Goal: Task Accomplishment & Management: Use online tool/utility

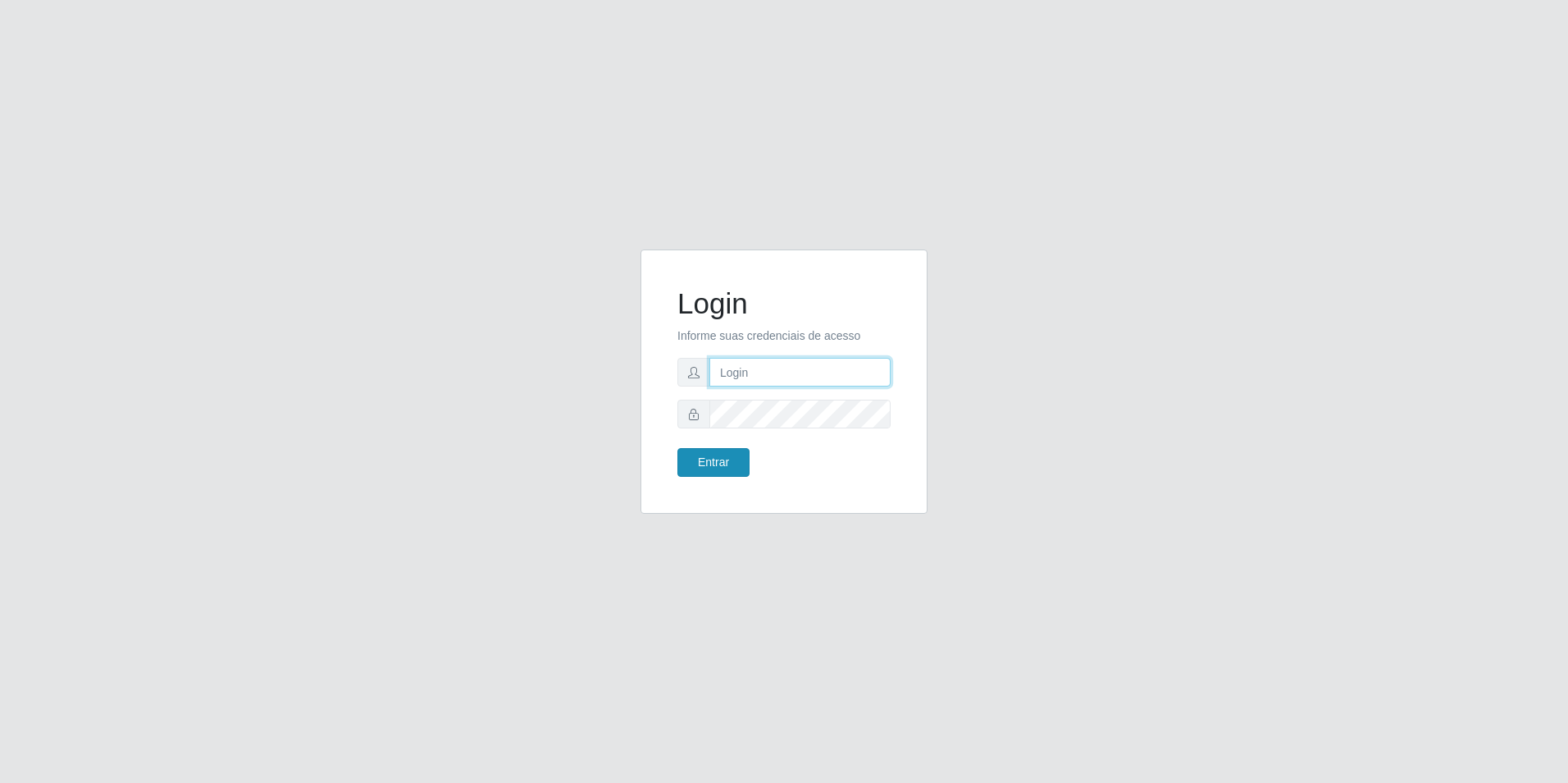
type input "[EMAIL_ADDRESS][DOMAIN_NAME]"
click at [720, 463] on button "Entrar" at bounding box center [713, 462] width 73 height 28
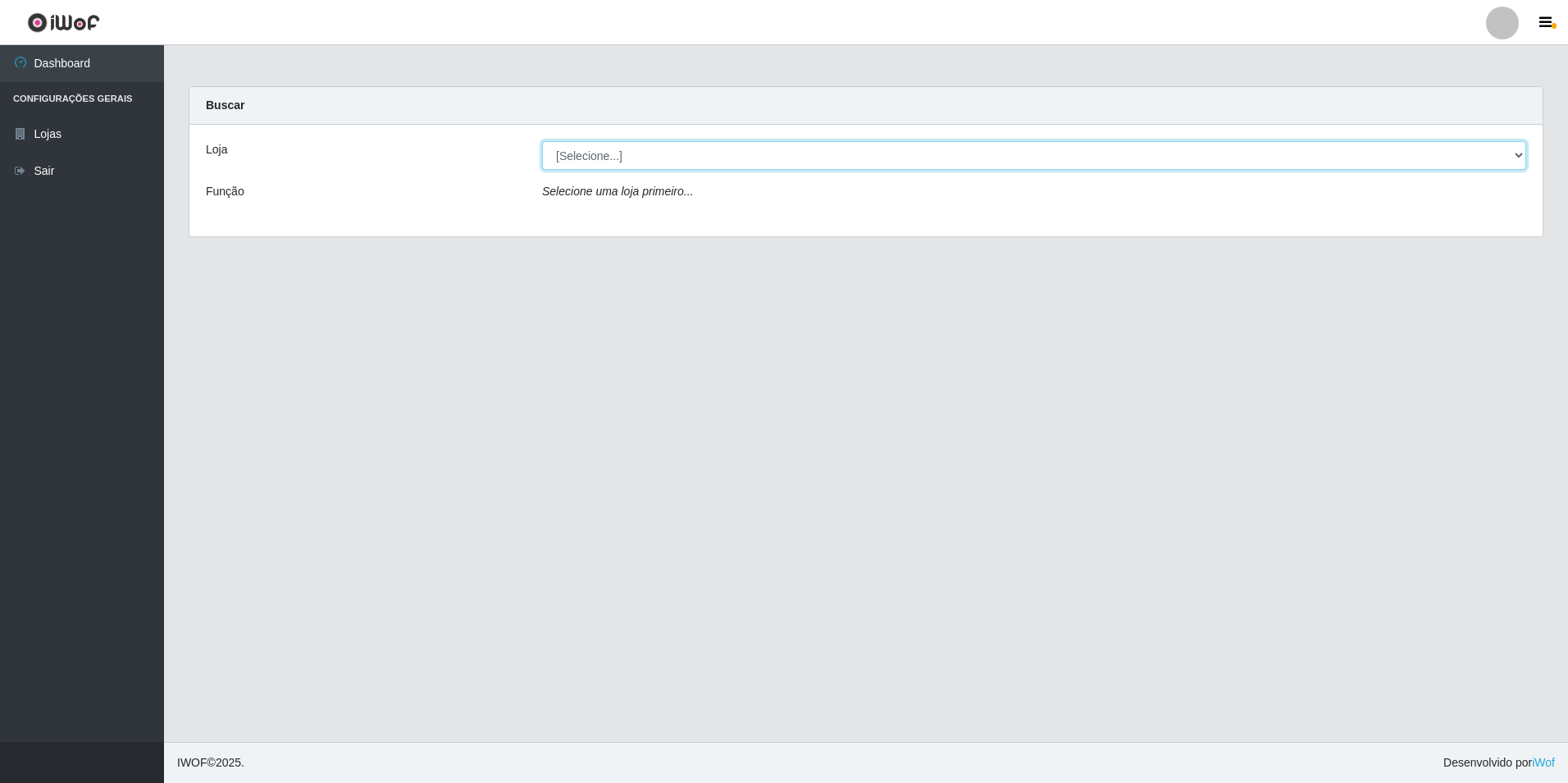
click at [592, 165] on select "[Selecione...] Extrabom - Loja 57 Anchieta" at bounding box center [1034, 155] width 984 height 28
select select "470"
click at [542, 141] on select "[Selecione...] Extrabom - Loja 57 Anchieta" at bounding box center [1034, 155] width 984 height 28
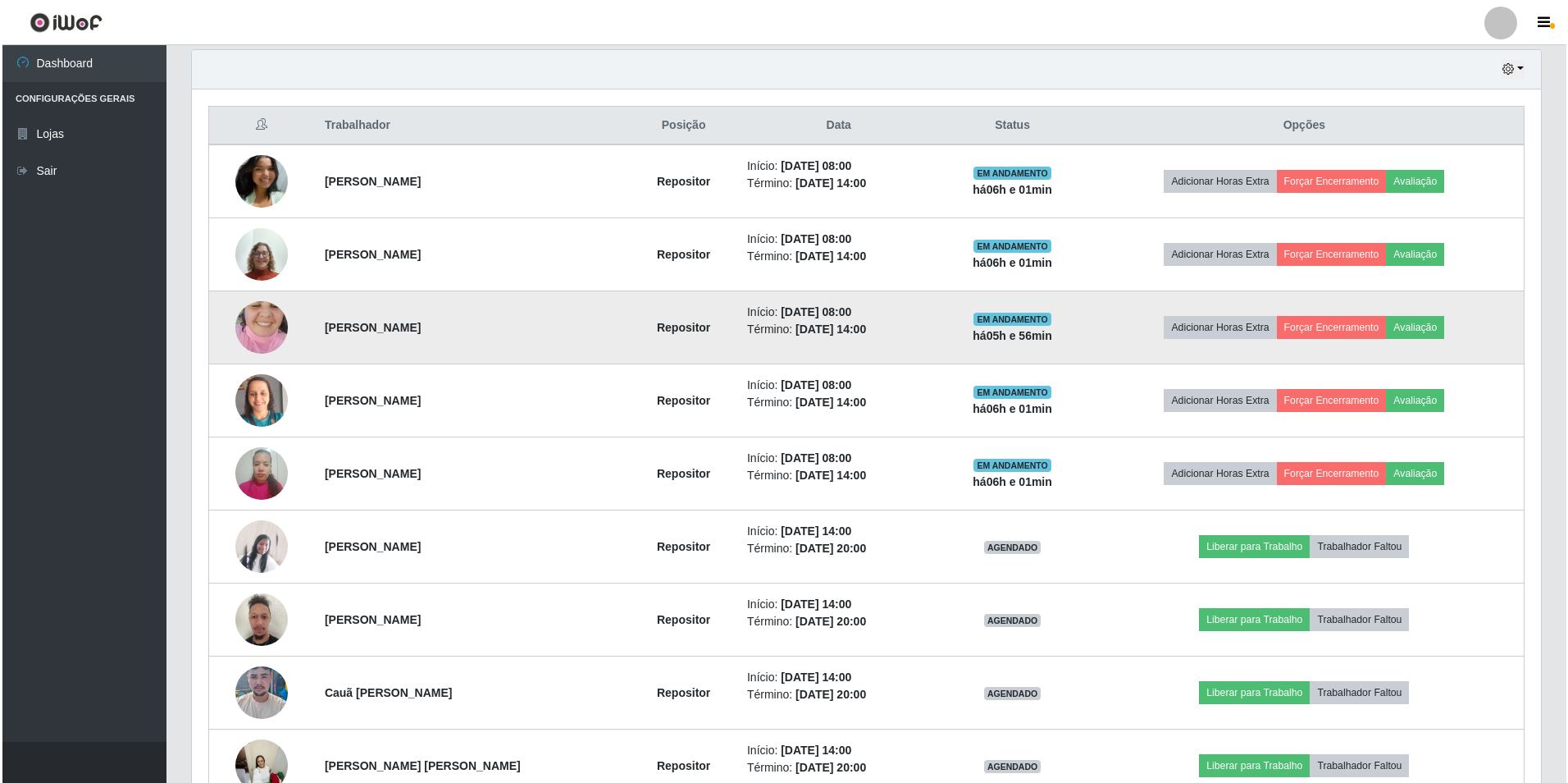
scroll to position [672, 0]
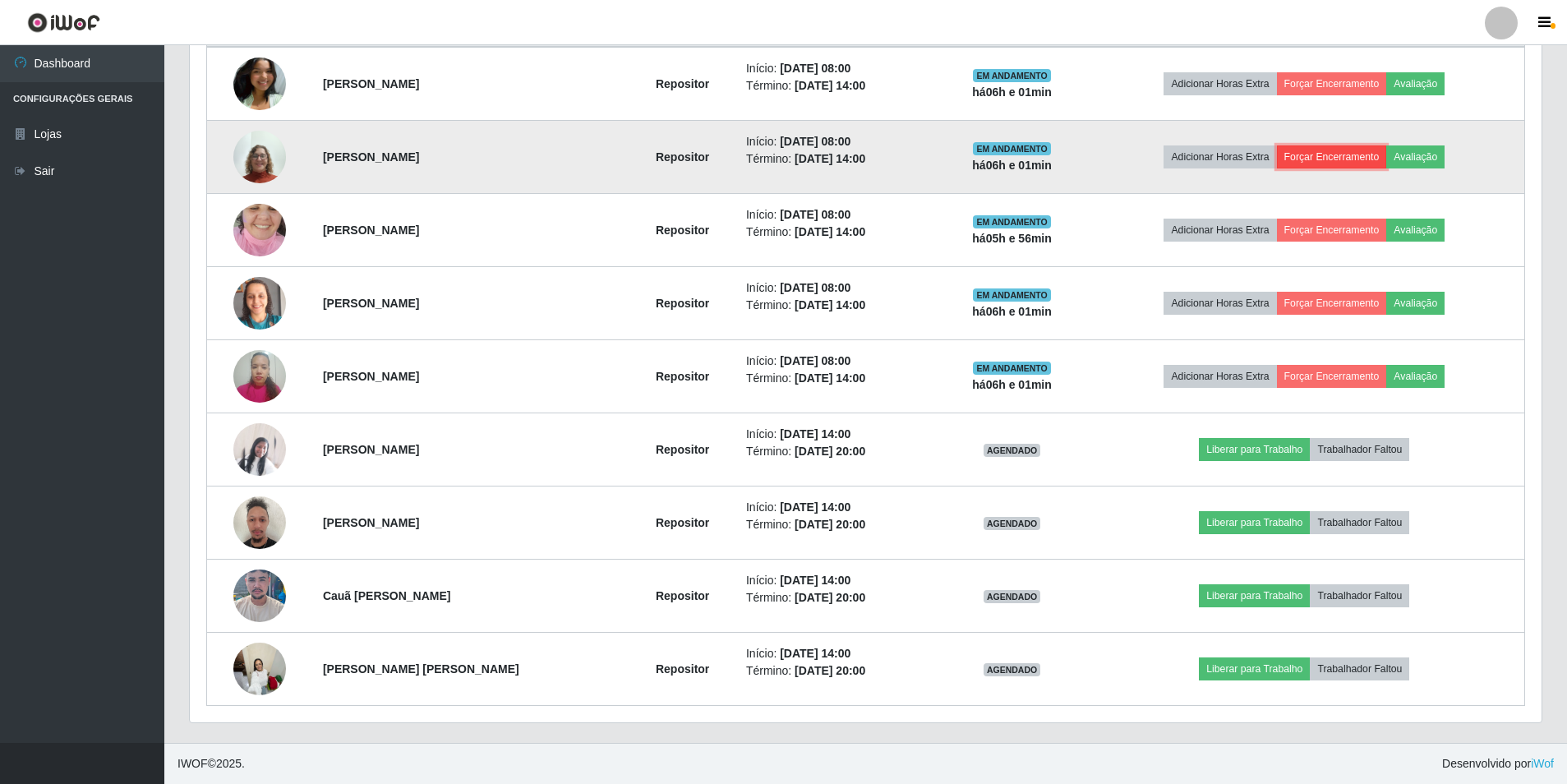
click at [1345, 162] on button "Forçar Encerramento" at bounding box center [1332, 157] width 110 height 23
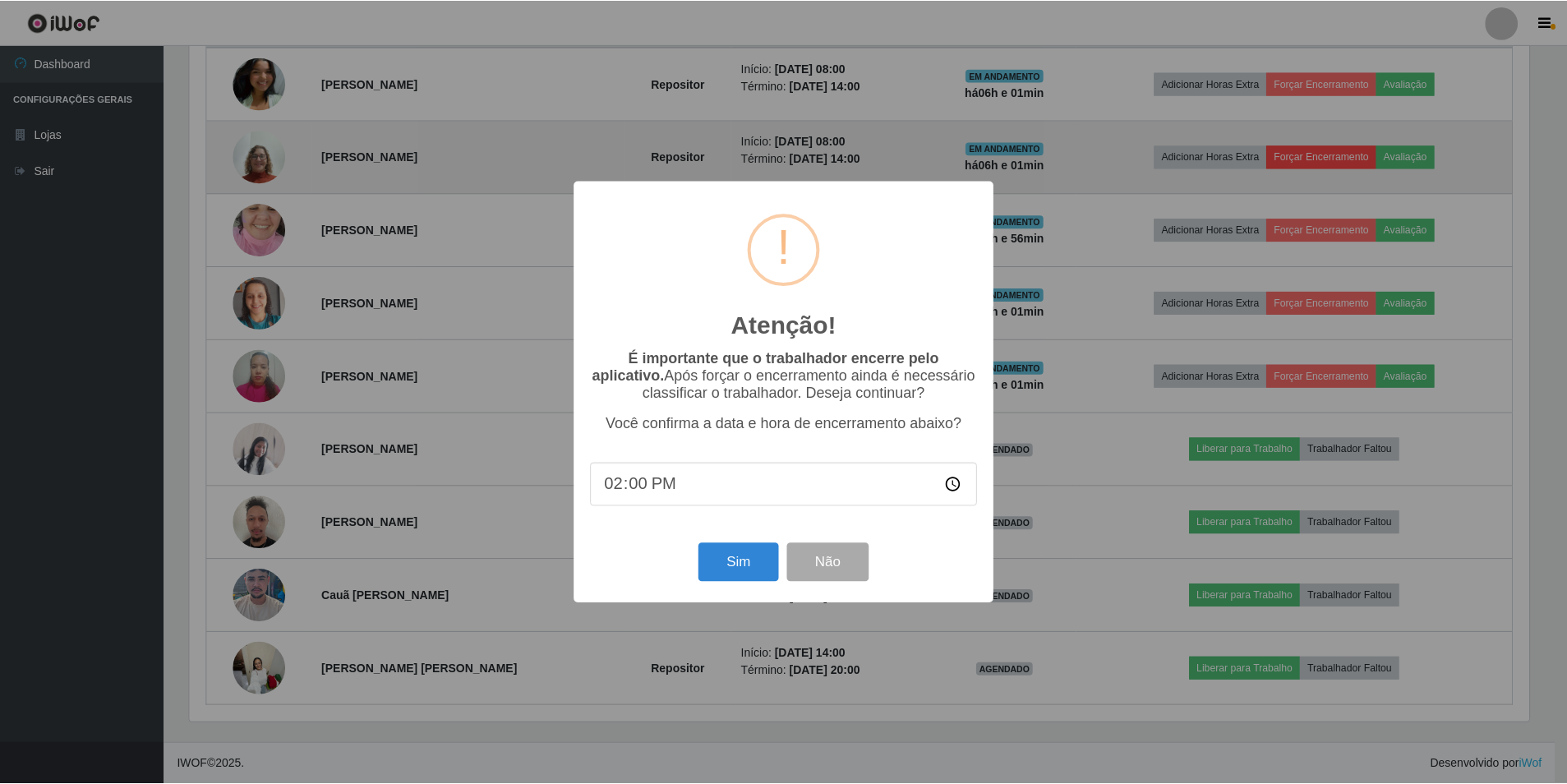
scroll to position [341, 1344]
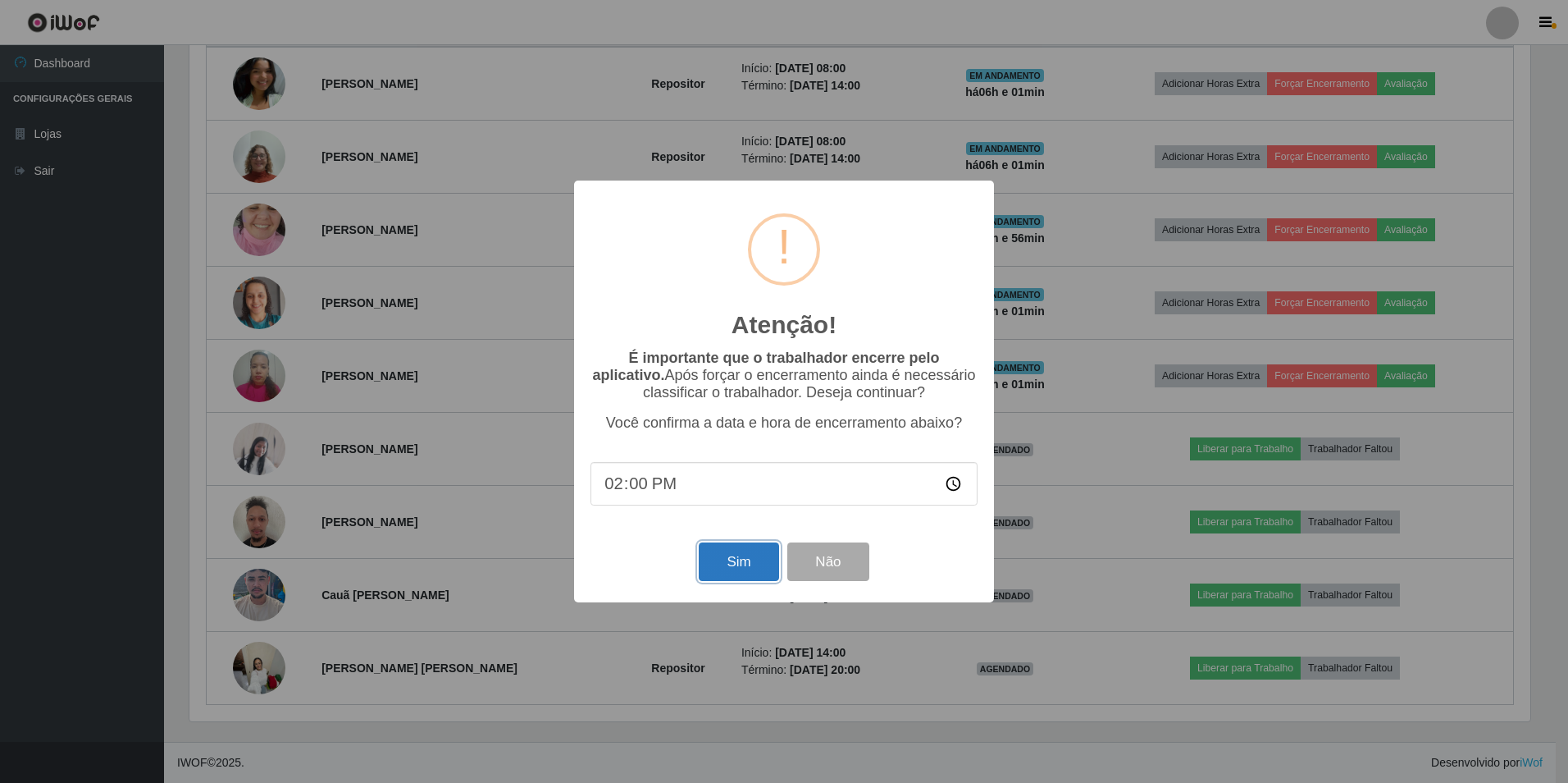
click at [738, 566] on button "Sim" at bounding box center [738, 562] width 79 height 39
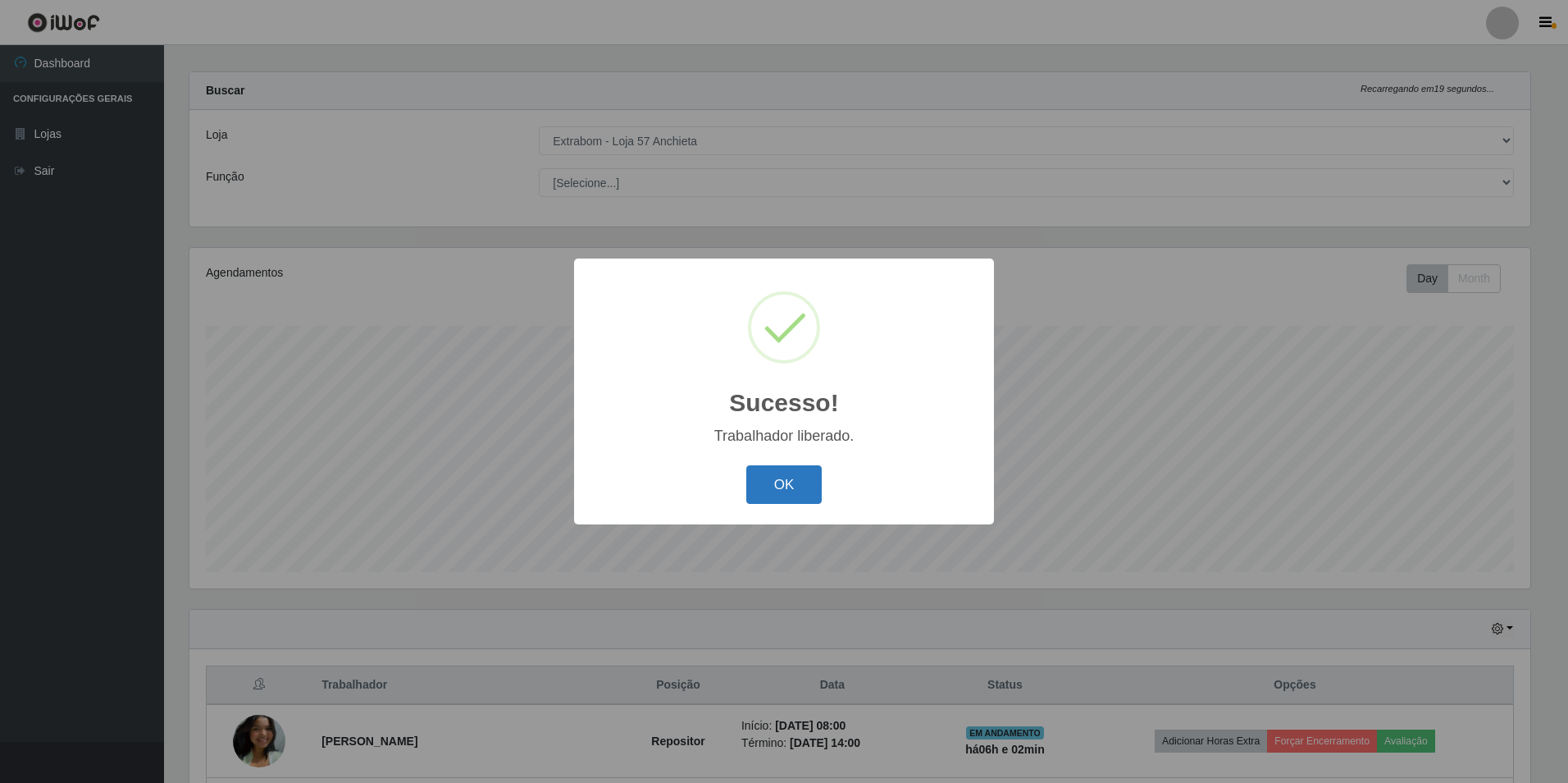
click at [783, 479] on button "OK" at bounding box center [784, 484] width 76 height 39
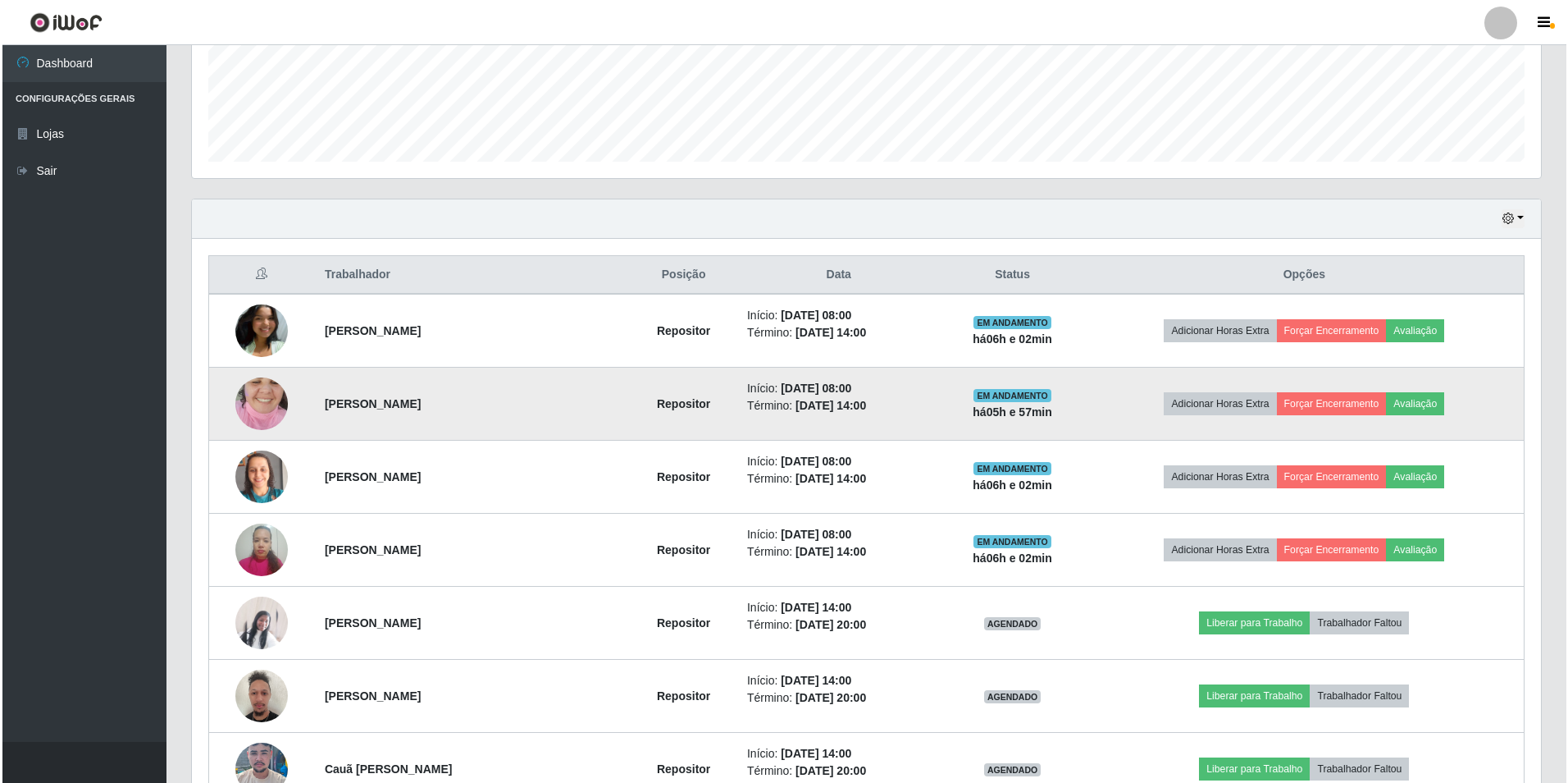
scroll to position [589, 0]
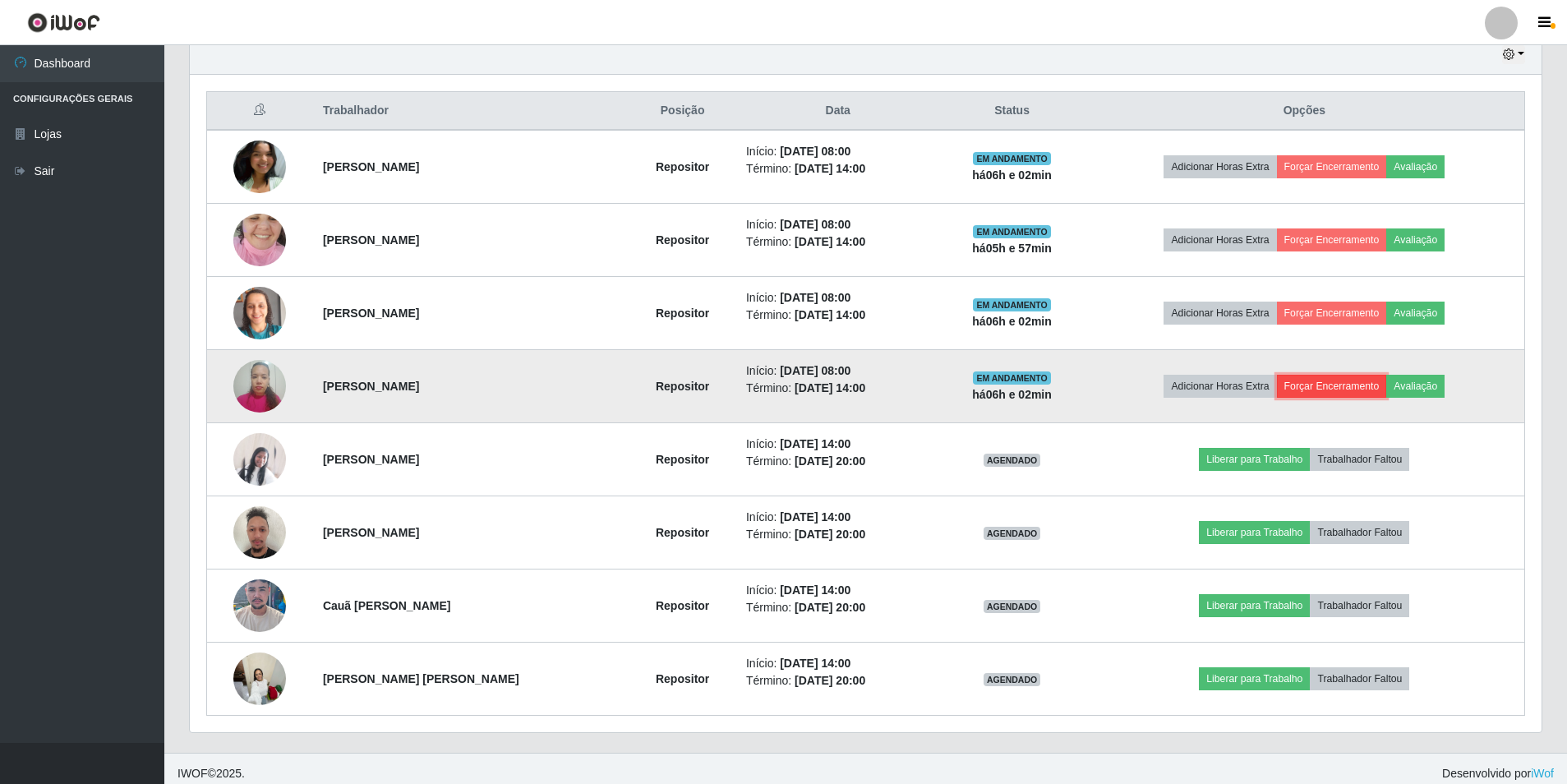
click at [1303, 386] on button "Forçar Encerramento" at bounding box center [1332, 386] width 110 height 23
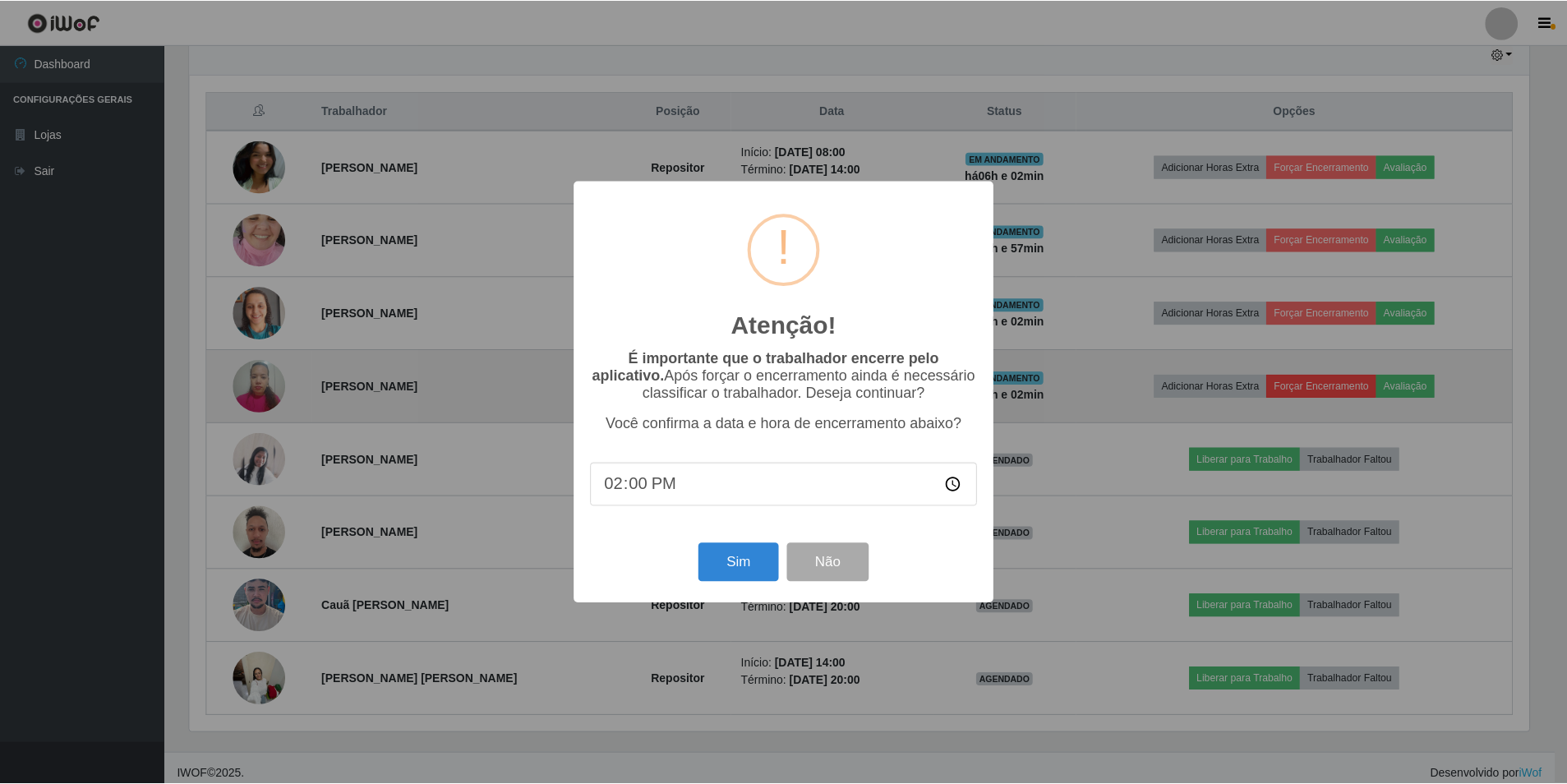
scroll to position [341, 1344]
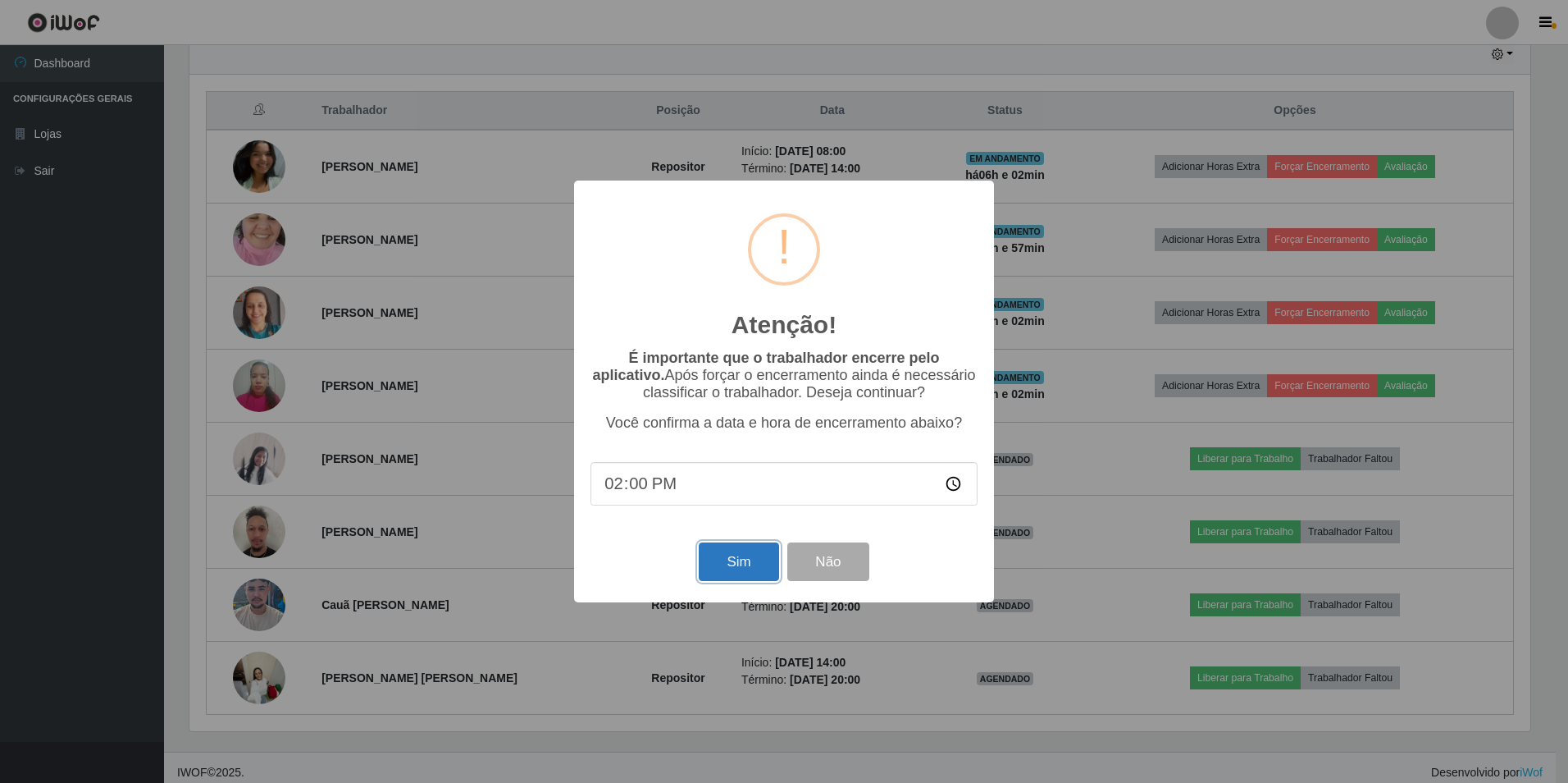
click at [752, 549] on button "Sim" at bounding box center [738, 562] width 79 height 39
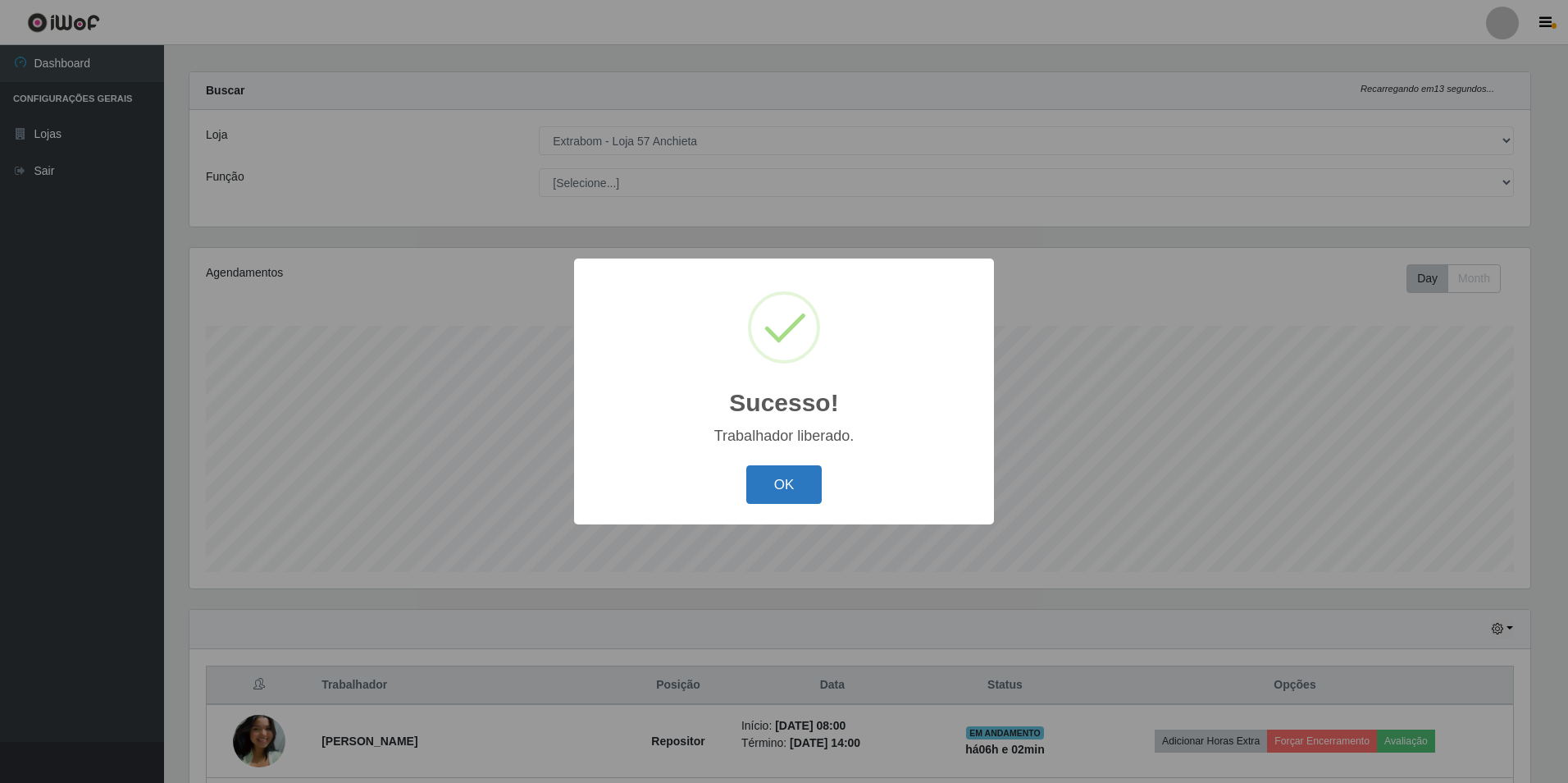
click at [804, 484] on button "OK" at bounding box center [784, 484] width 76 height 39
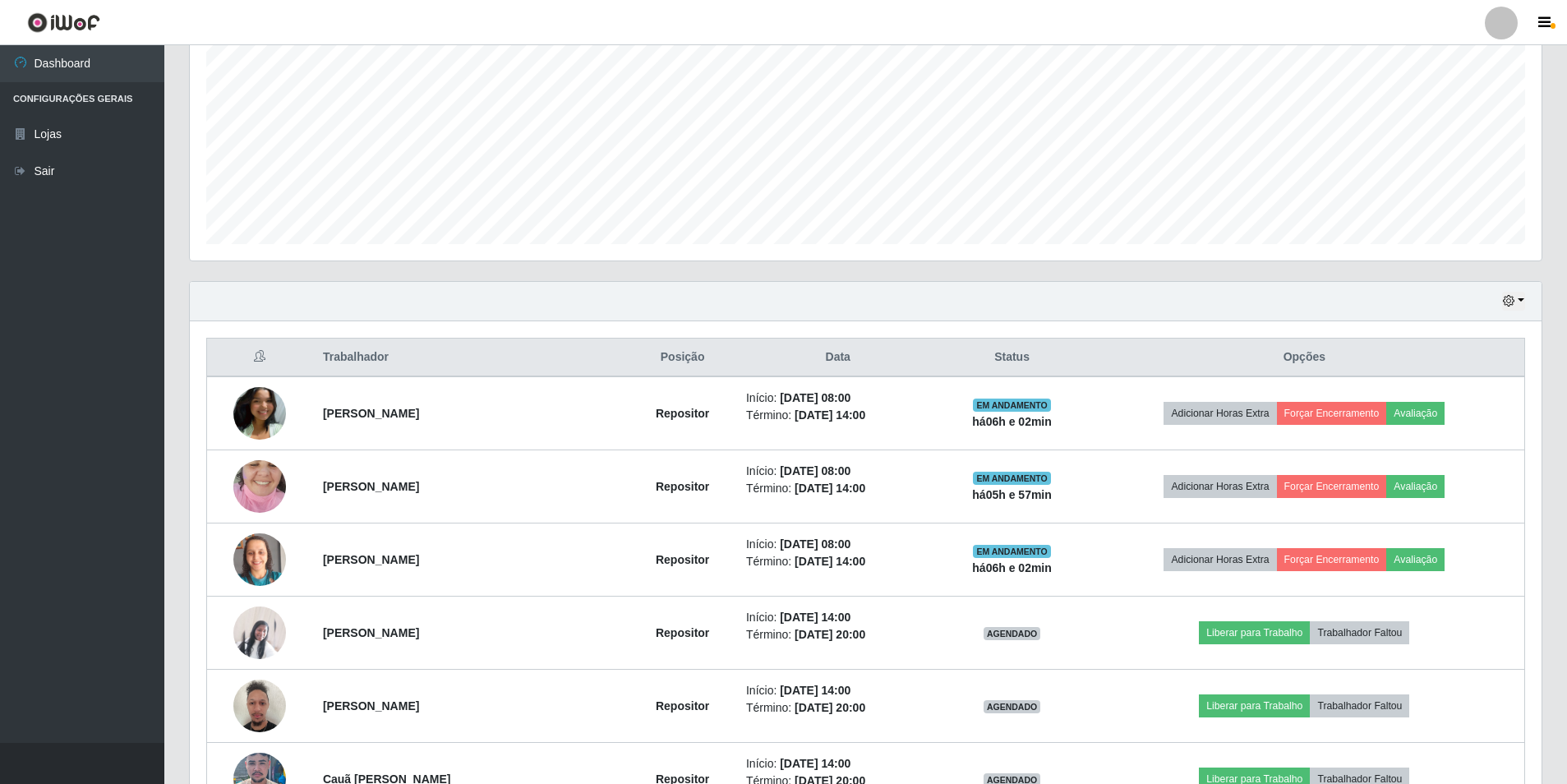
scroll to position [508, 0]
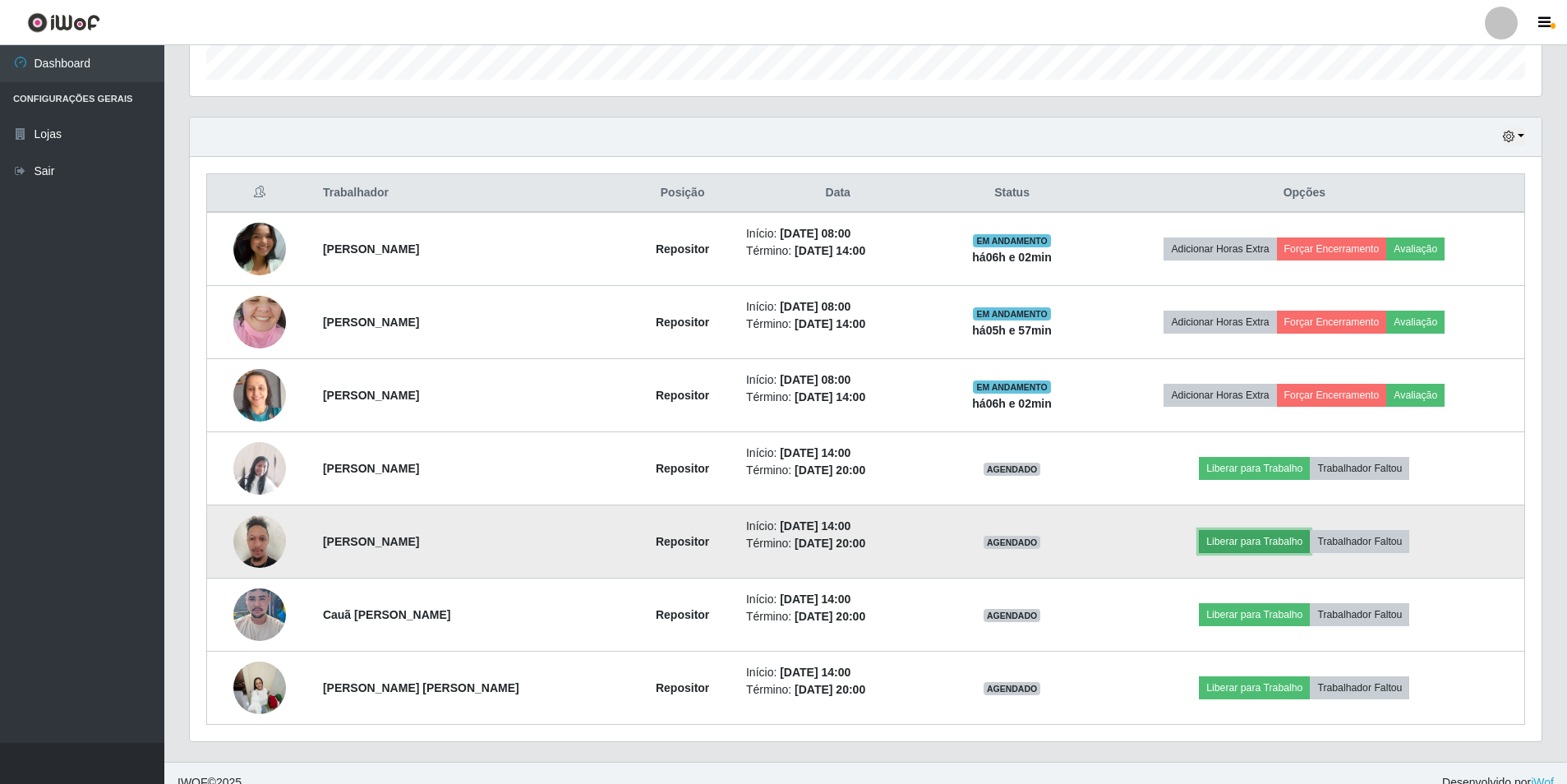
click at [1274, 543] on button "Liberar para Trabalho" at bounding box center [1255, 542] width 111 height 23
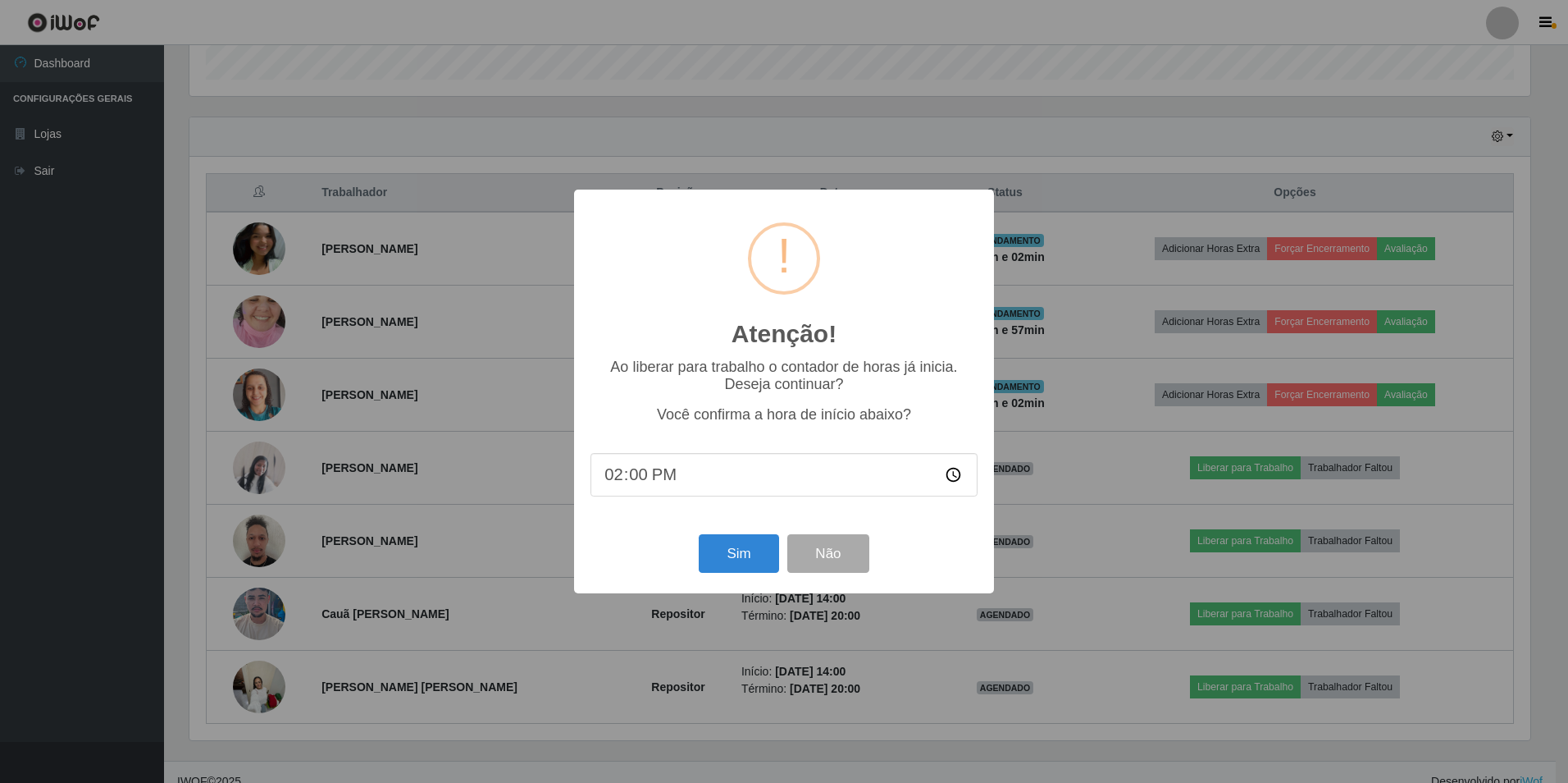
click at [677, 546] on div "Sim Não" at bounding box center [784, 553] width 387 height 47
click at [728, 557] on button "Sim" at bounding box center [738, 553] width 79 height 39
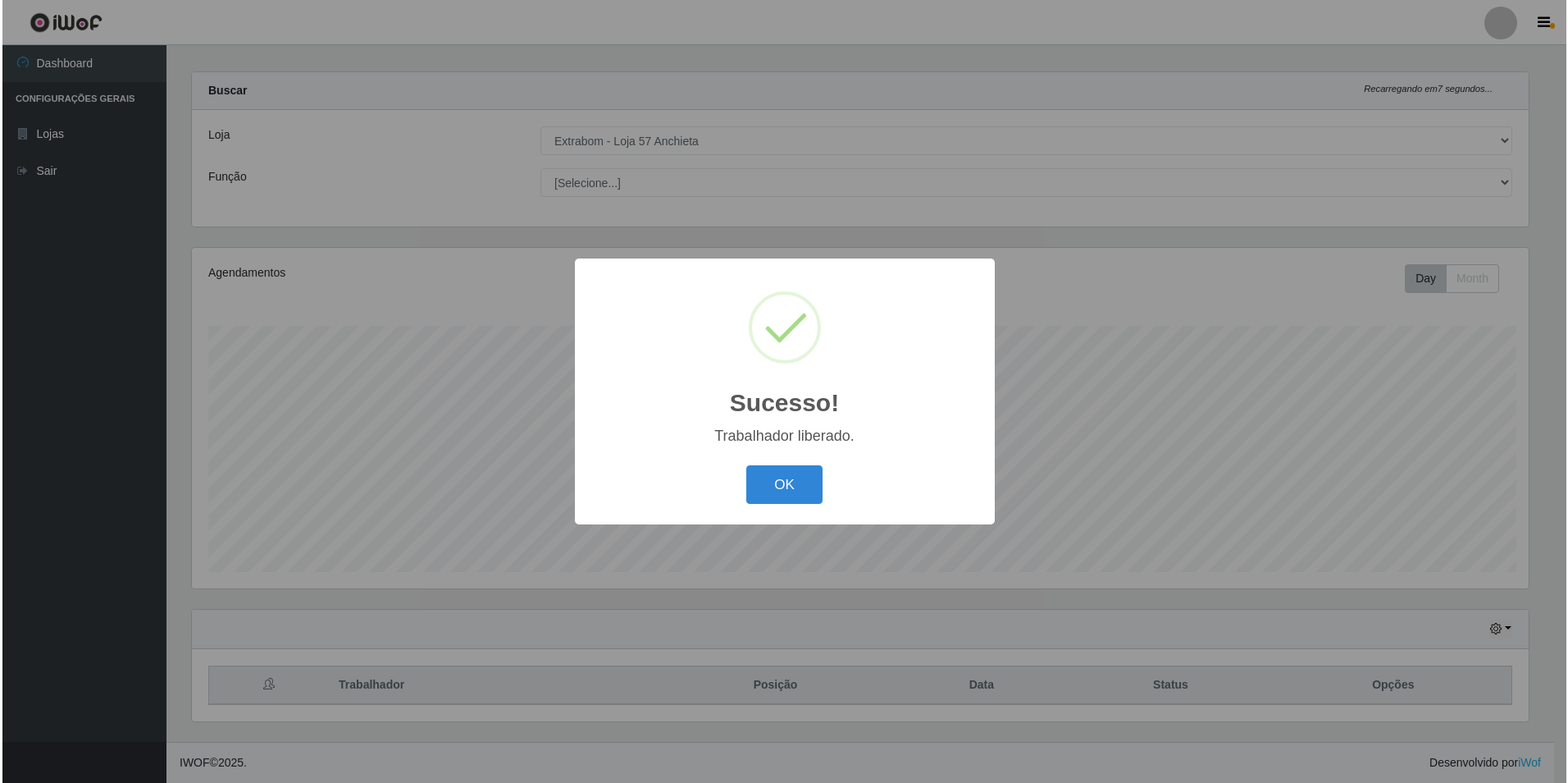
scroll to position [0, 0]
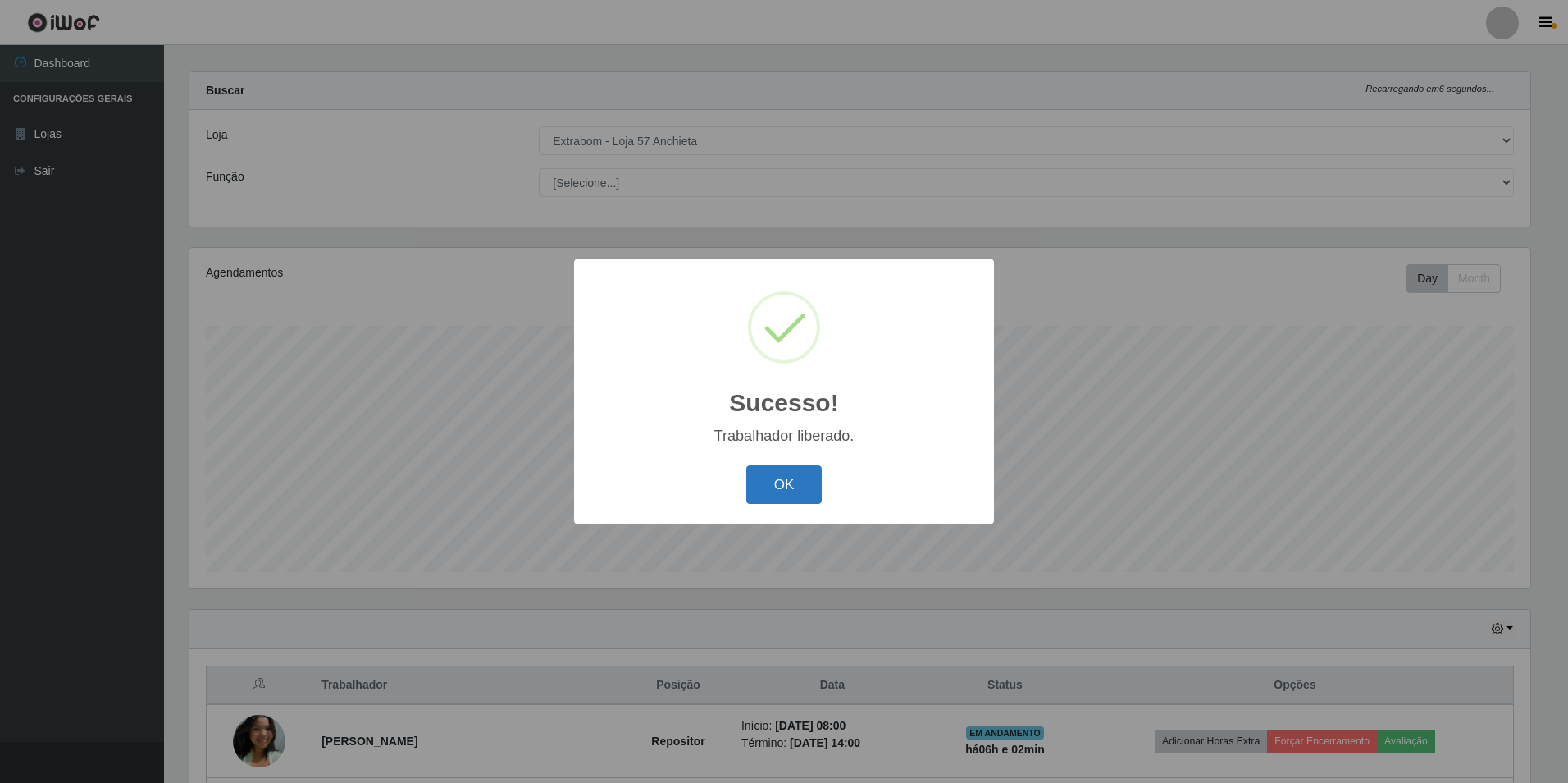
click at [809, 487] on button "OK" at bounding box center [784, 484] width 76 height 39
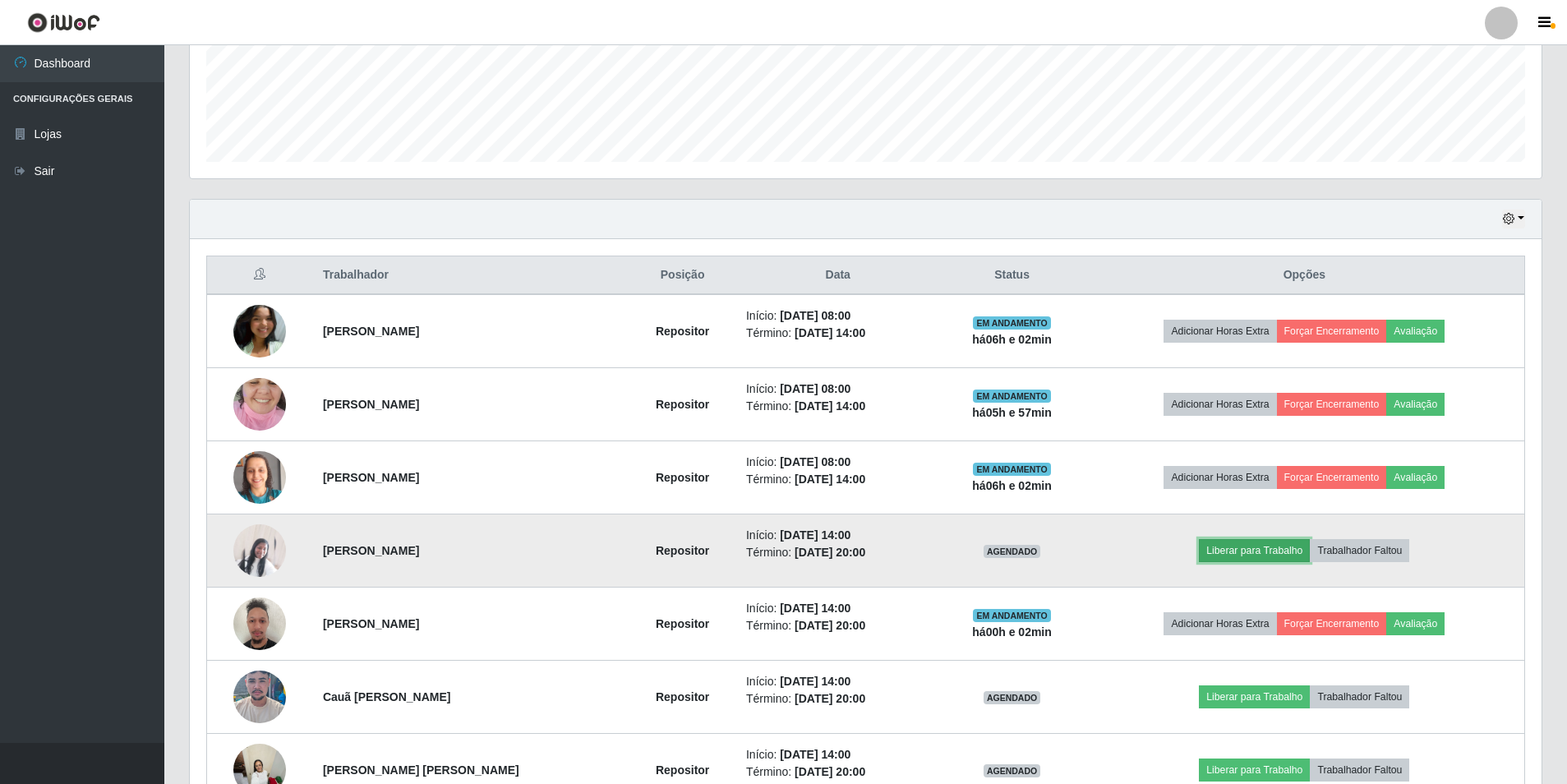
click at [1250, 552] on button "Liberar para Trabalho" at bounding box center [1255, 550] width 111 height 23
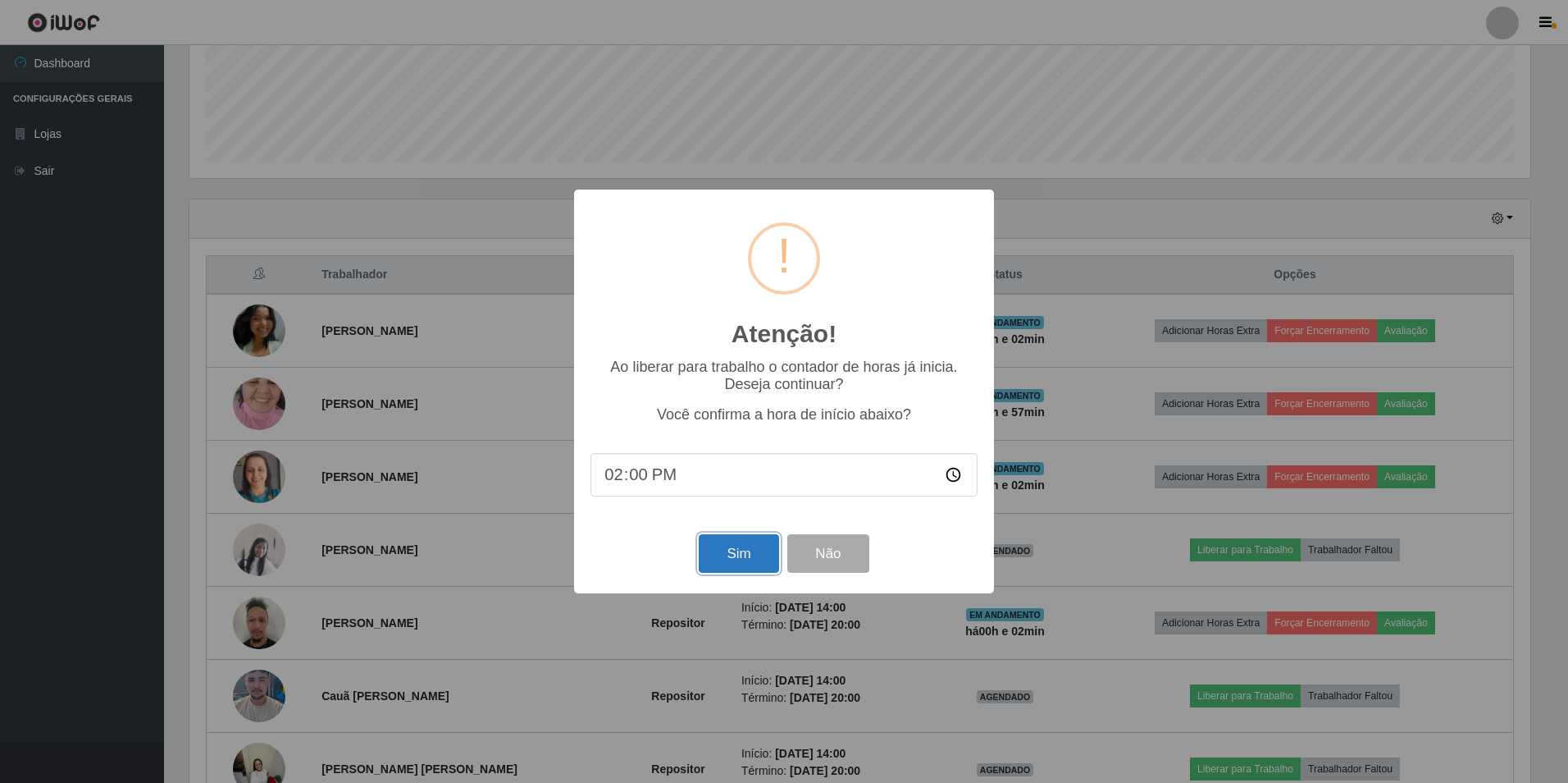
click at [741, 555] on button "Sim" at bounding box center [738, 553] width 79 height 39
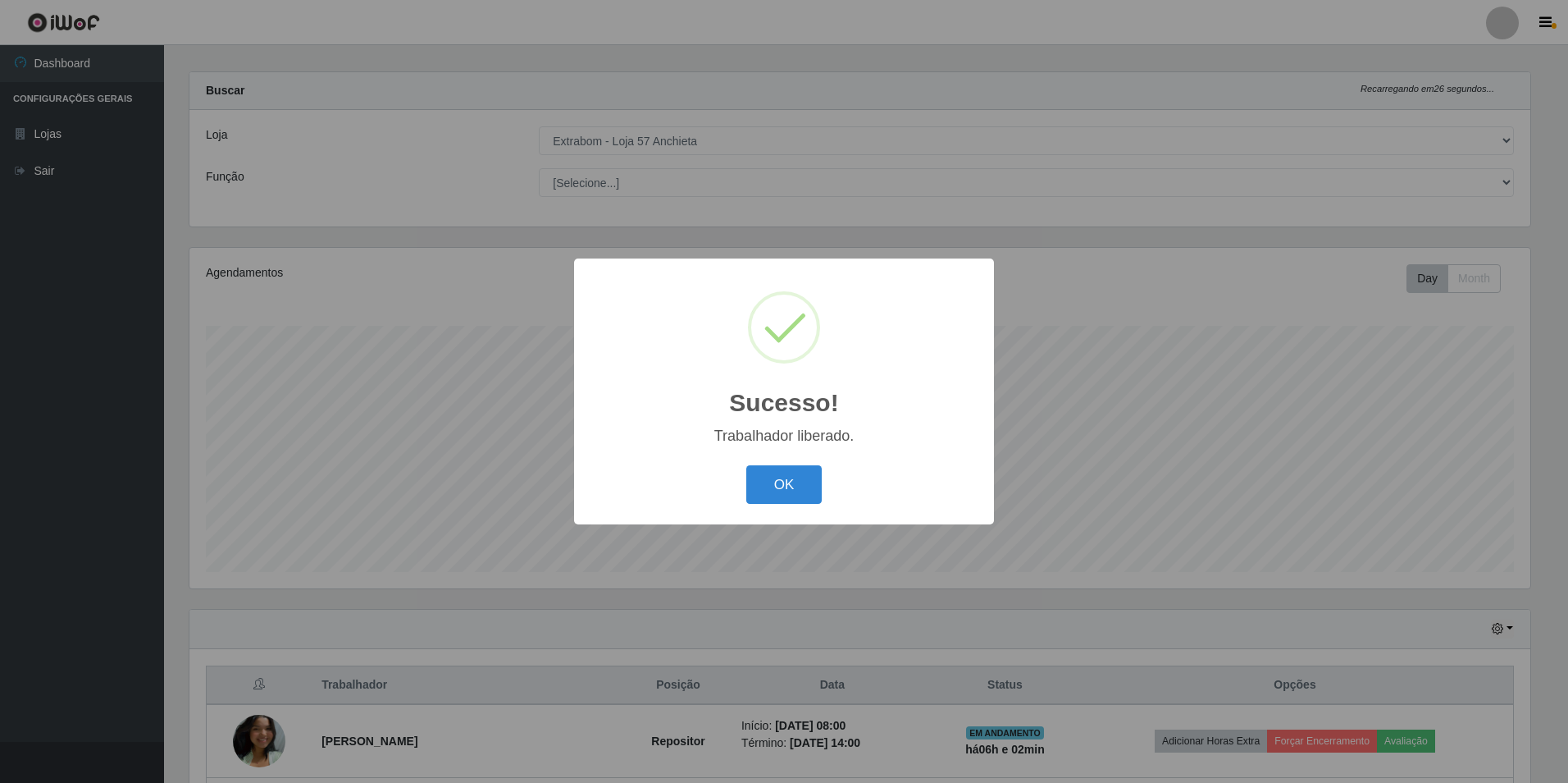
click at [806, 465] on div "OK Cancel" at bounding box center [784, 484] width 387 height 47
click at [789, 479] on button "OK" at bounding box center [784, 484] width 76 height 39
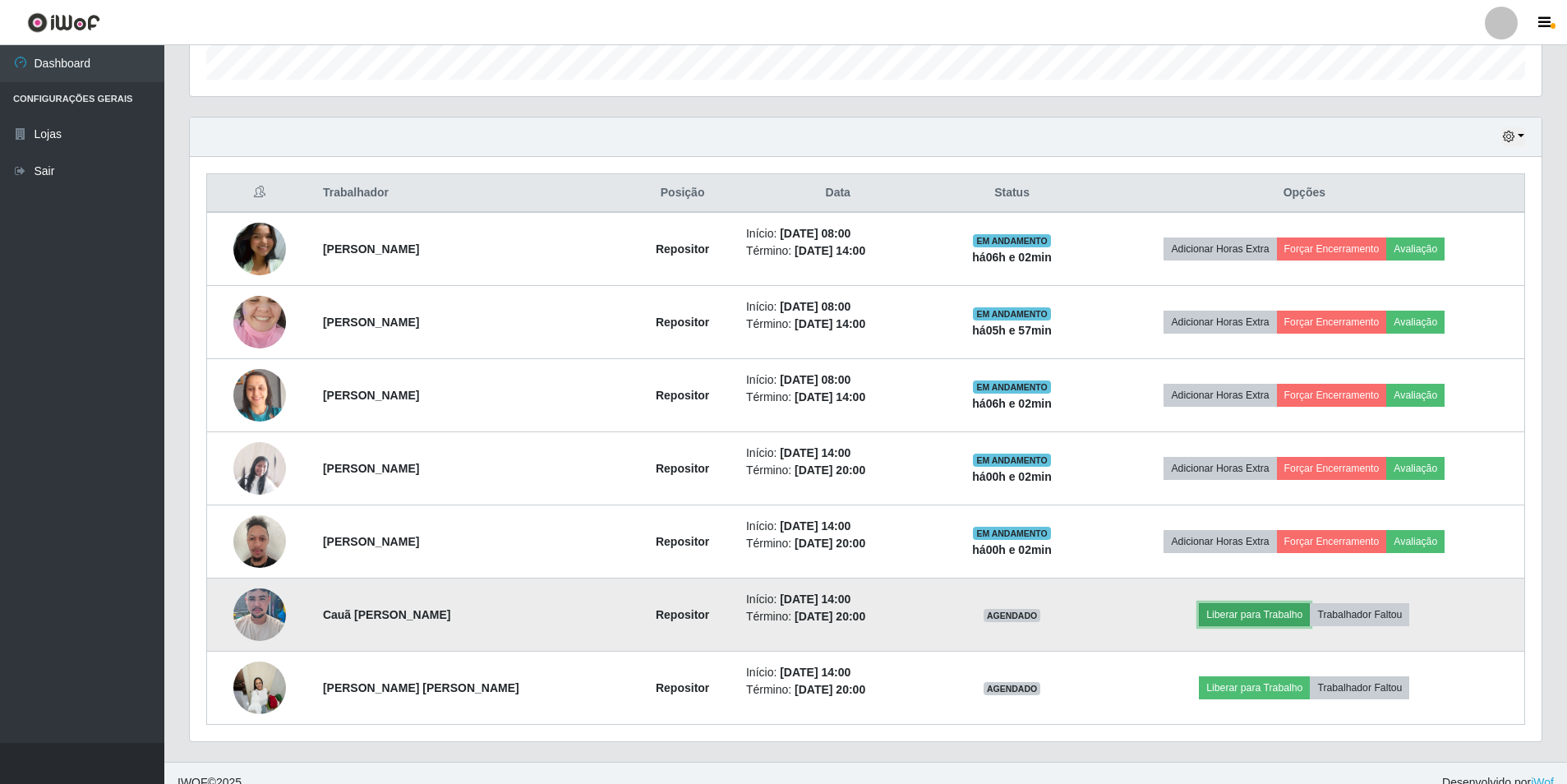
click at [1254, 610] on button "Liberar para Trabalho" at bounding box center [1255, 614] width 111 height 23
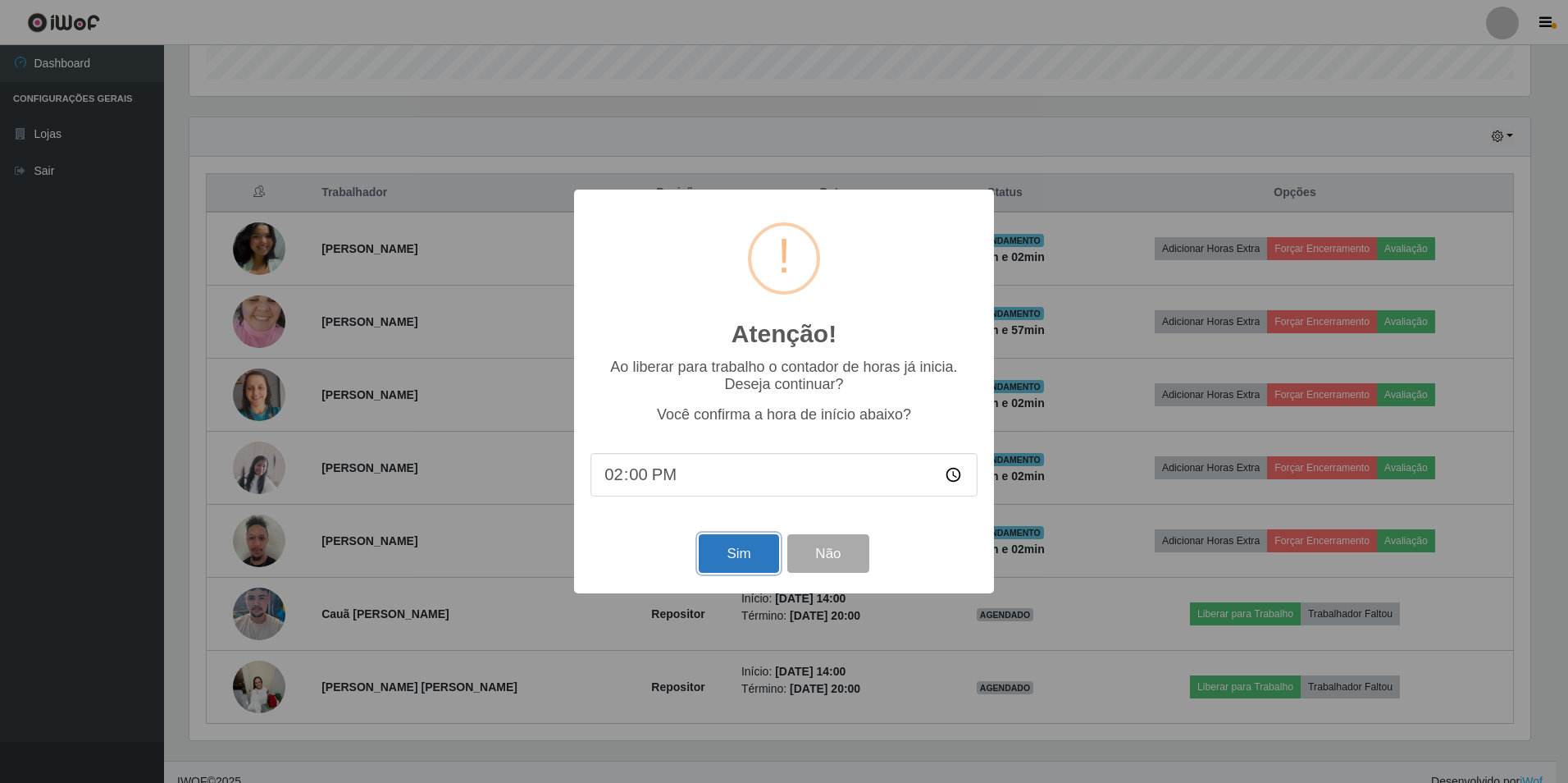
click at [751, 562] on button "Sim" at bounding box center [738, 553] width 79 height 39
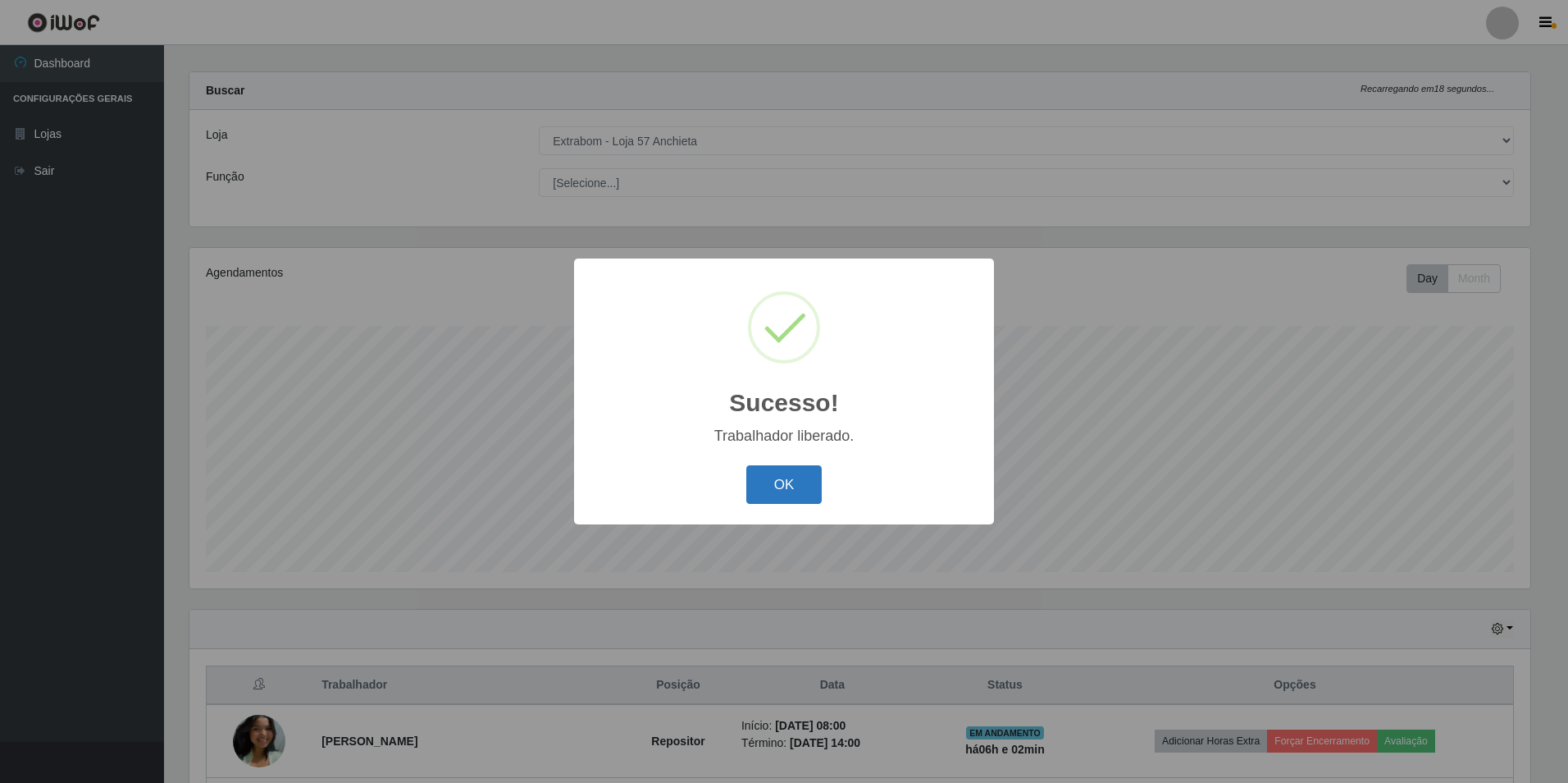
click at [796, 486] on button "OK" at bounding box center [784, 484] width 76 height 39
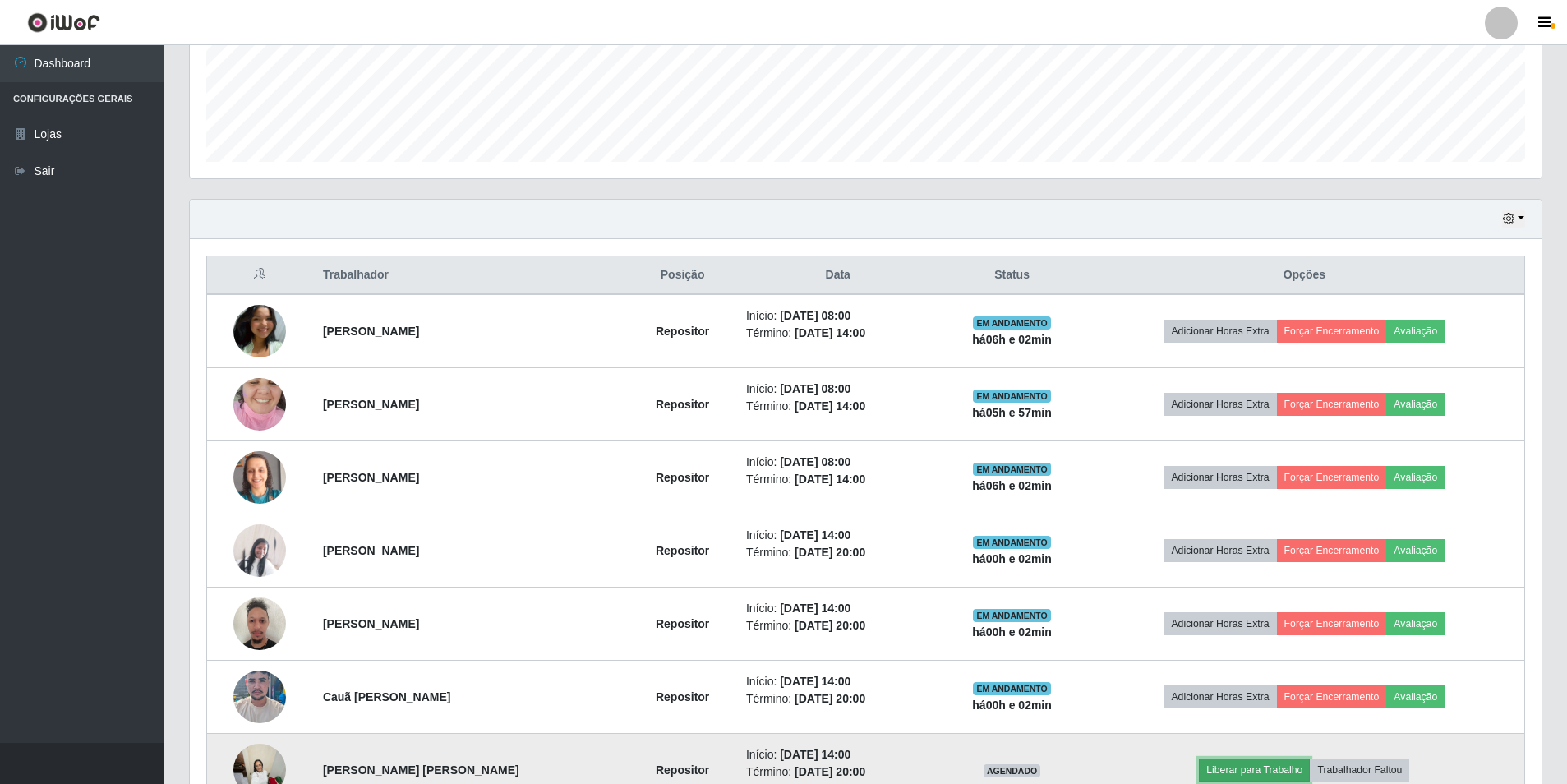
click at [1273, 769] on button "Liberar para Trabalho" at bounding box center [1255, 770] width 111 height 23
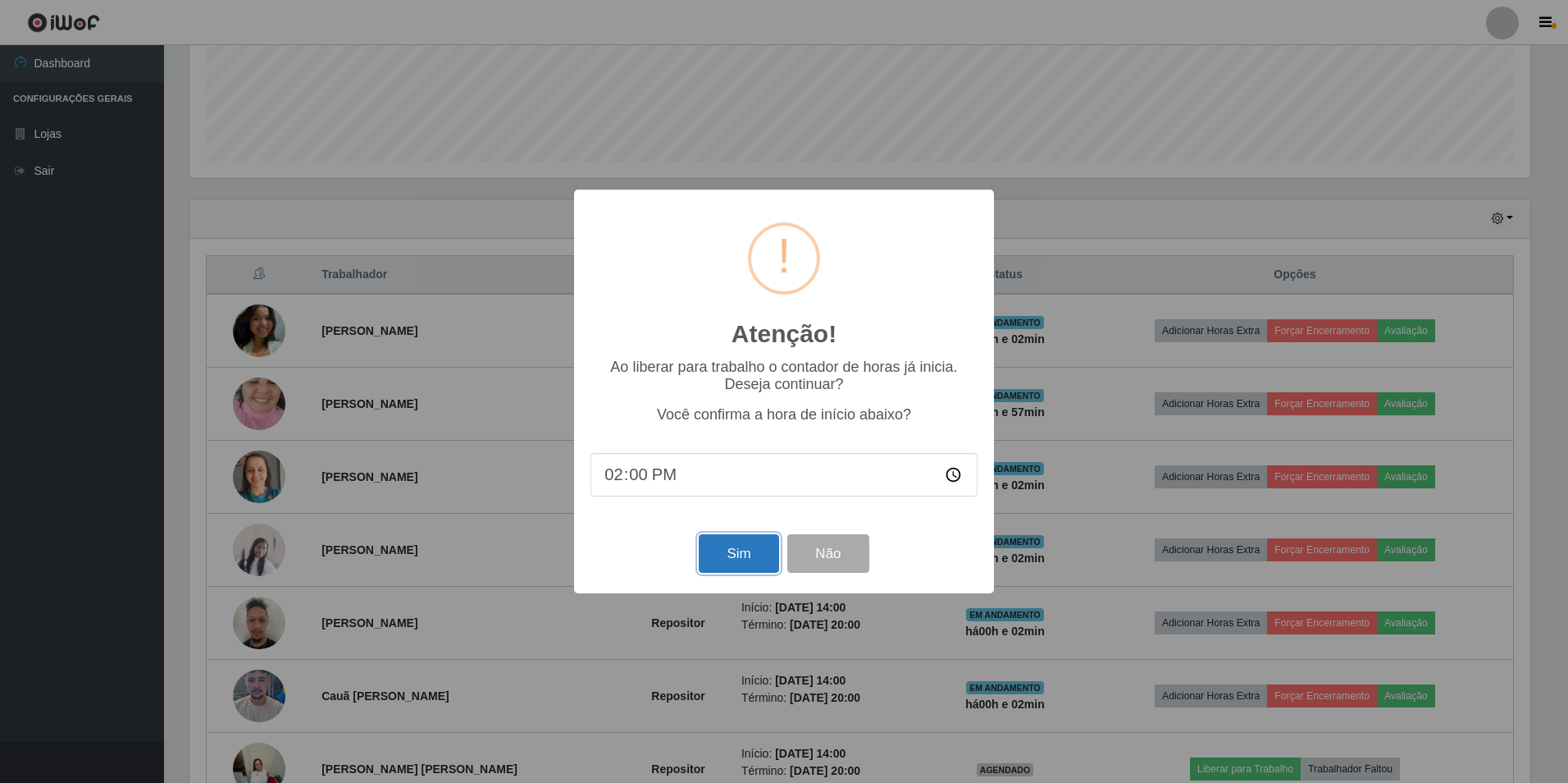
click at [733, 561] on button "Sim" at bounding box center [738, 553] width 79 height 39
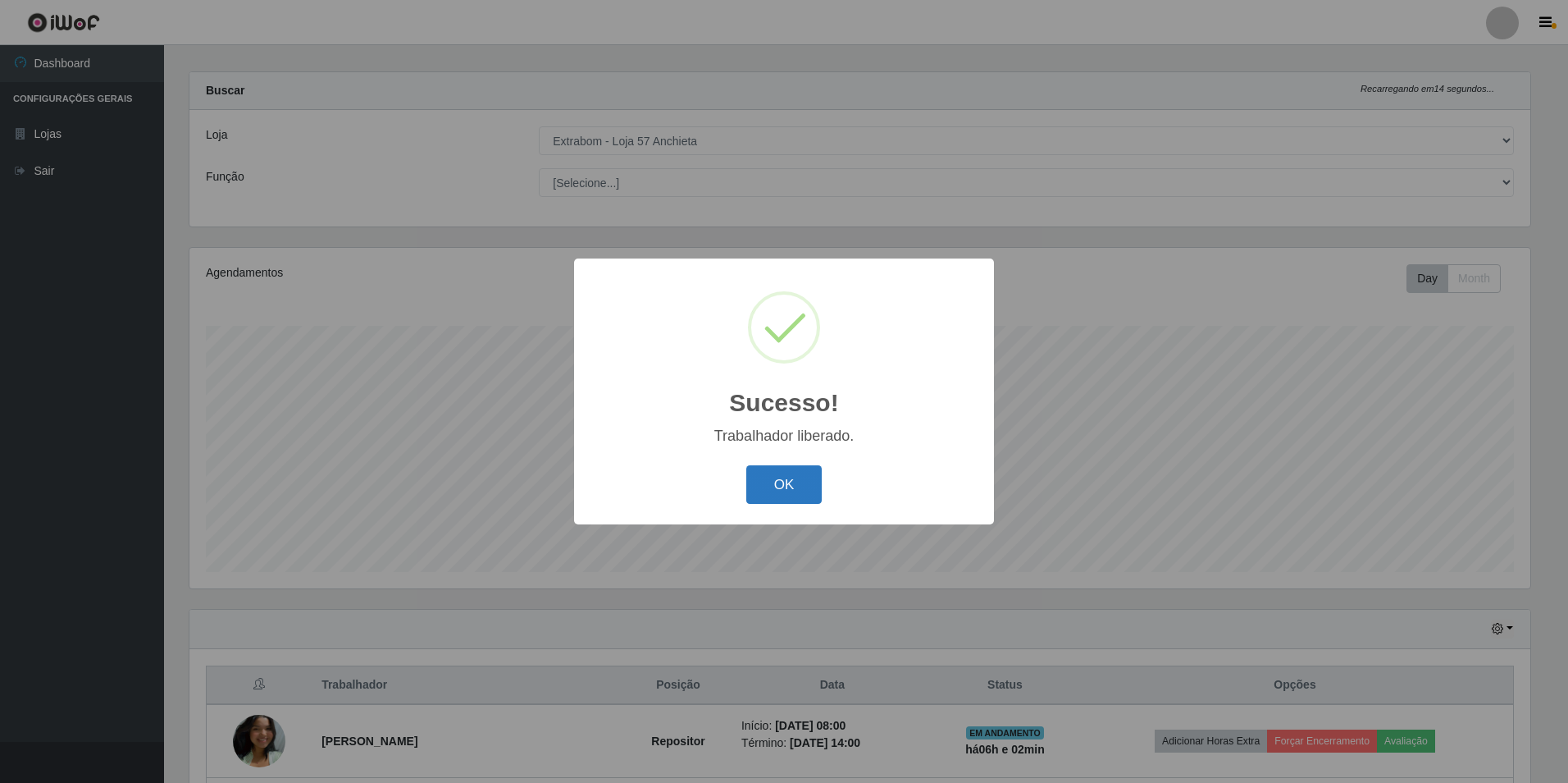
click at [812, 496] on button "OK" at bounding box center [784, 484] width 76 height 39
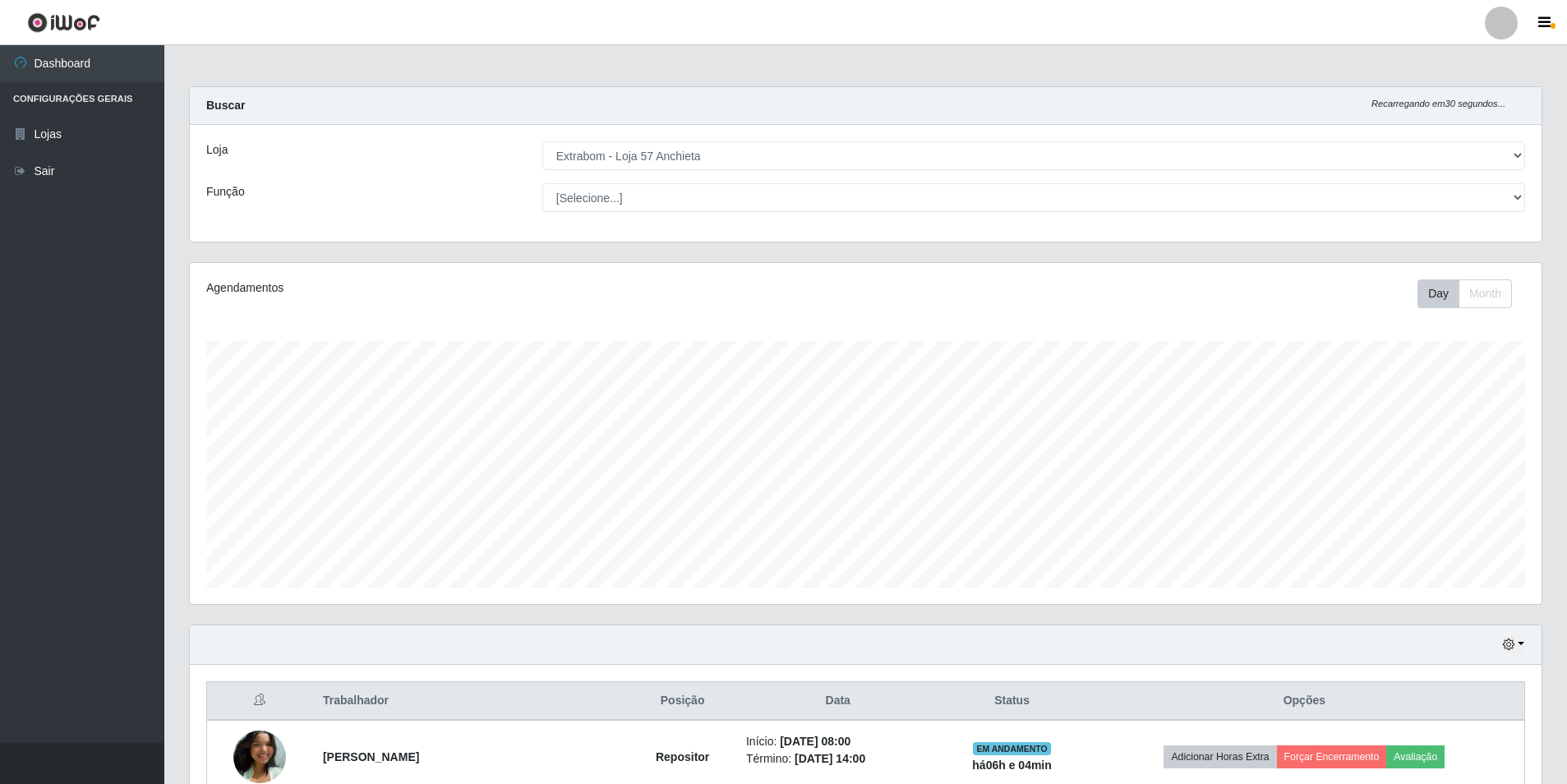
select select "470"
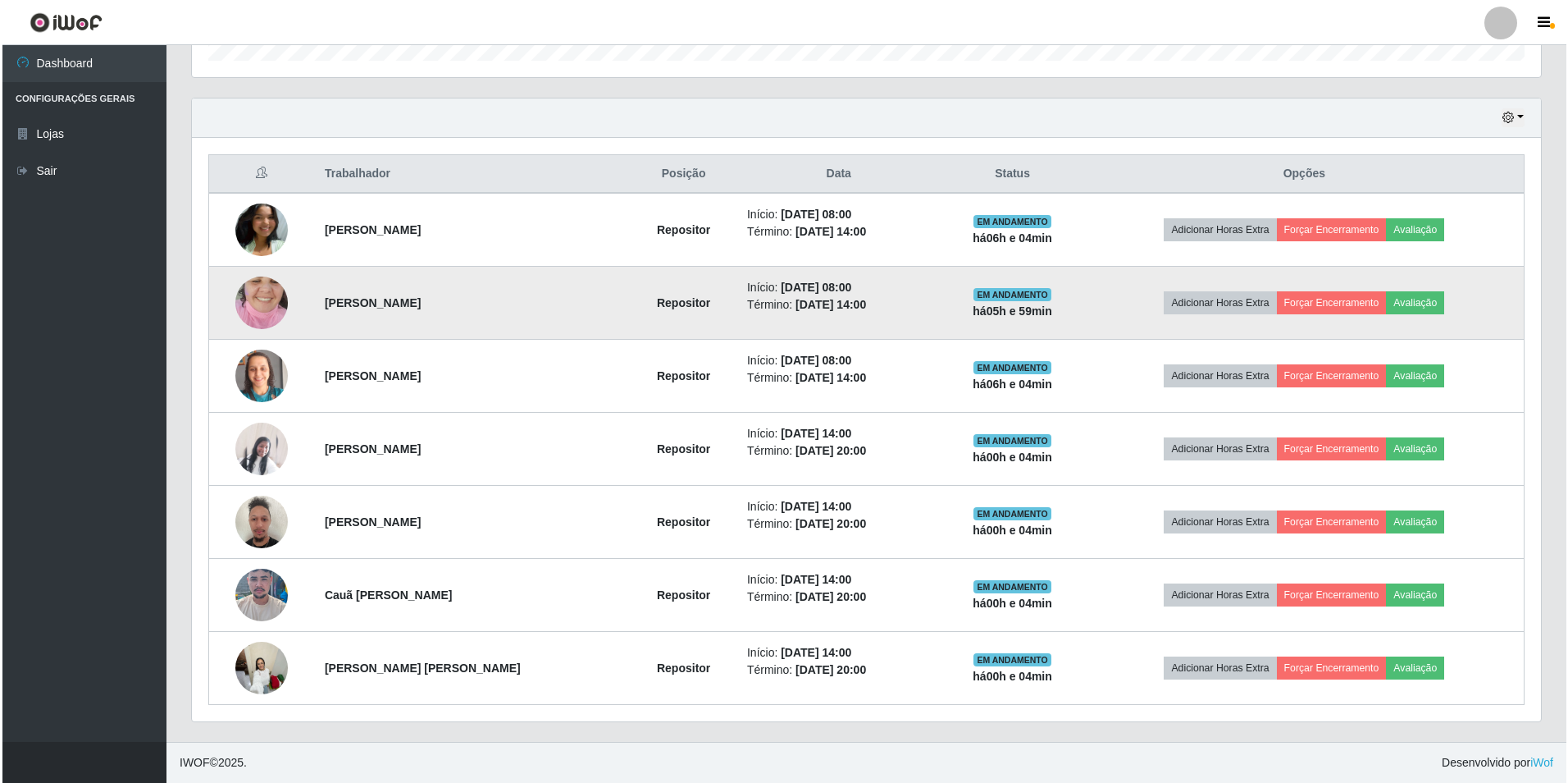
scroll to position [340, 1349]
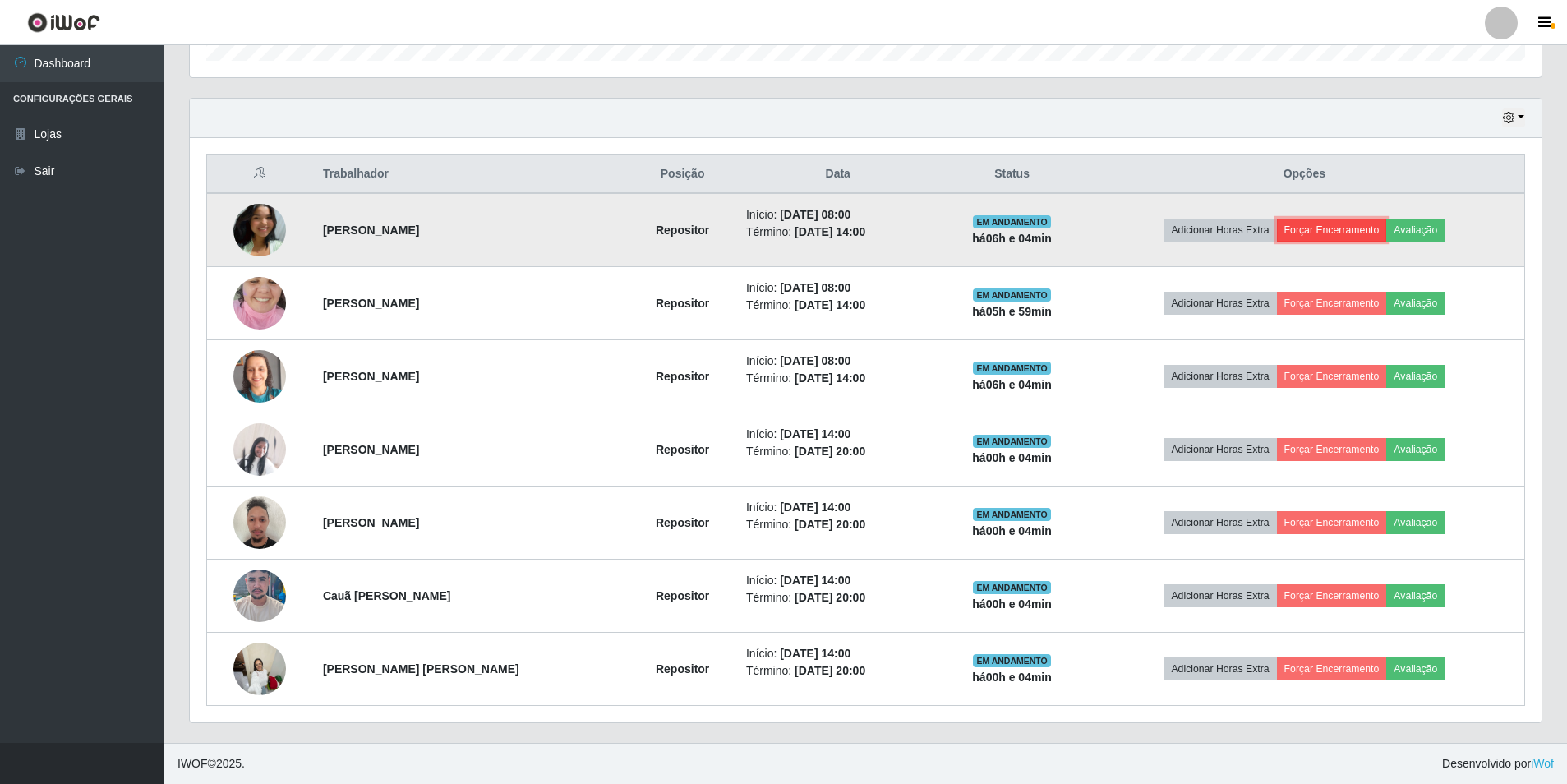
click at [1356, 228] on button "Forçar Encerramento" at bounding box center [1332, 230] width 110 height 23
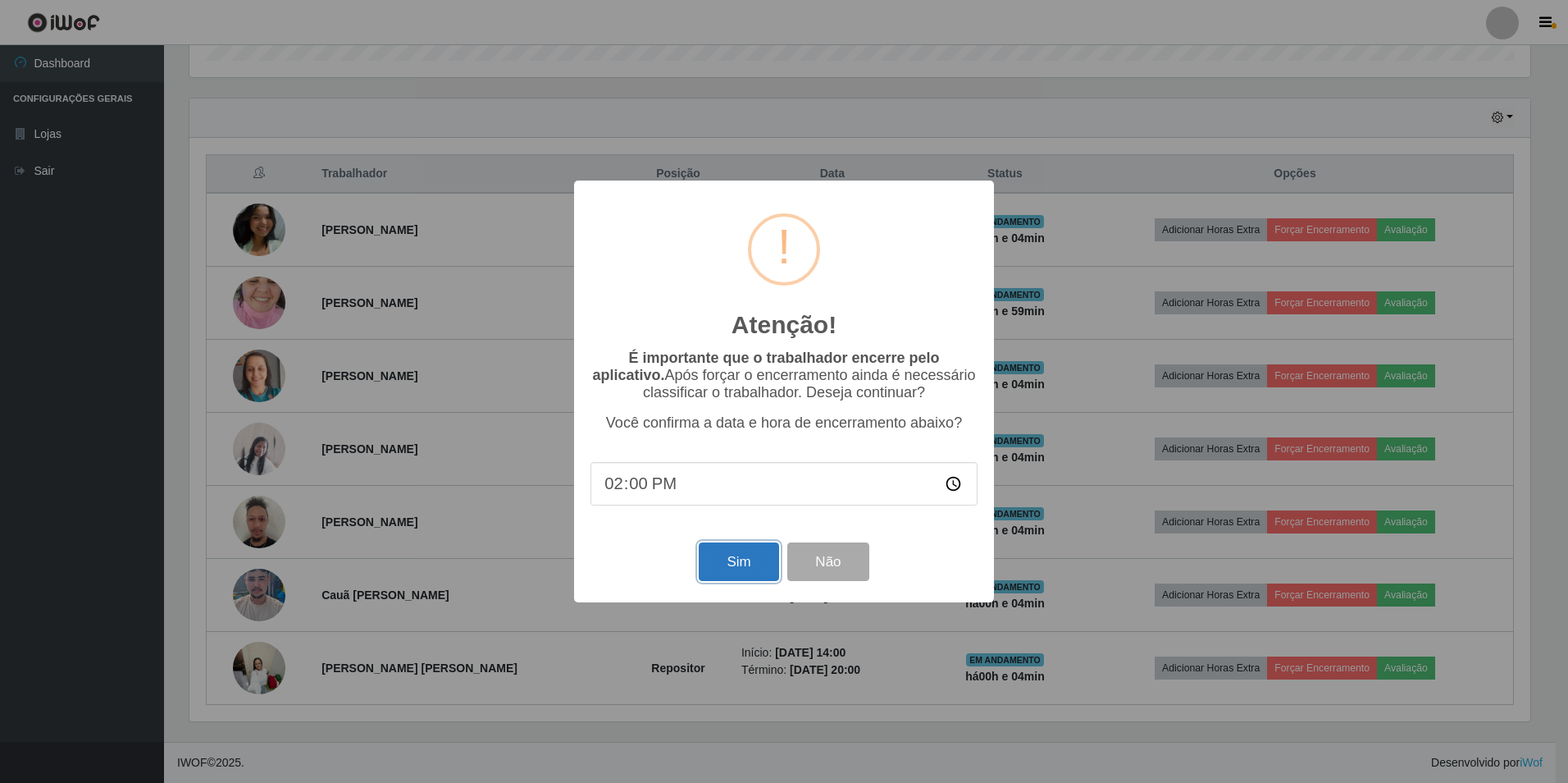
click at [718, 572] on button "Sim" at bounding box center [738, 562] width 79 height 39
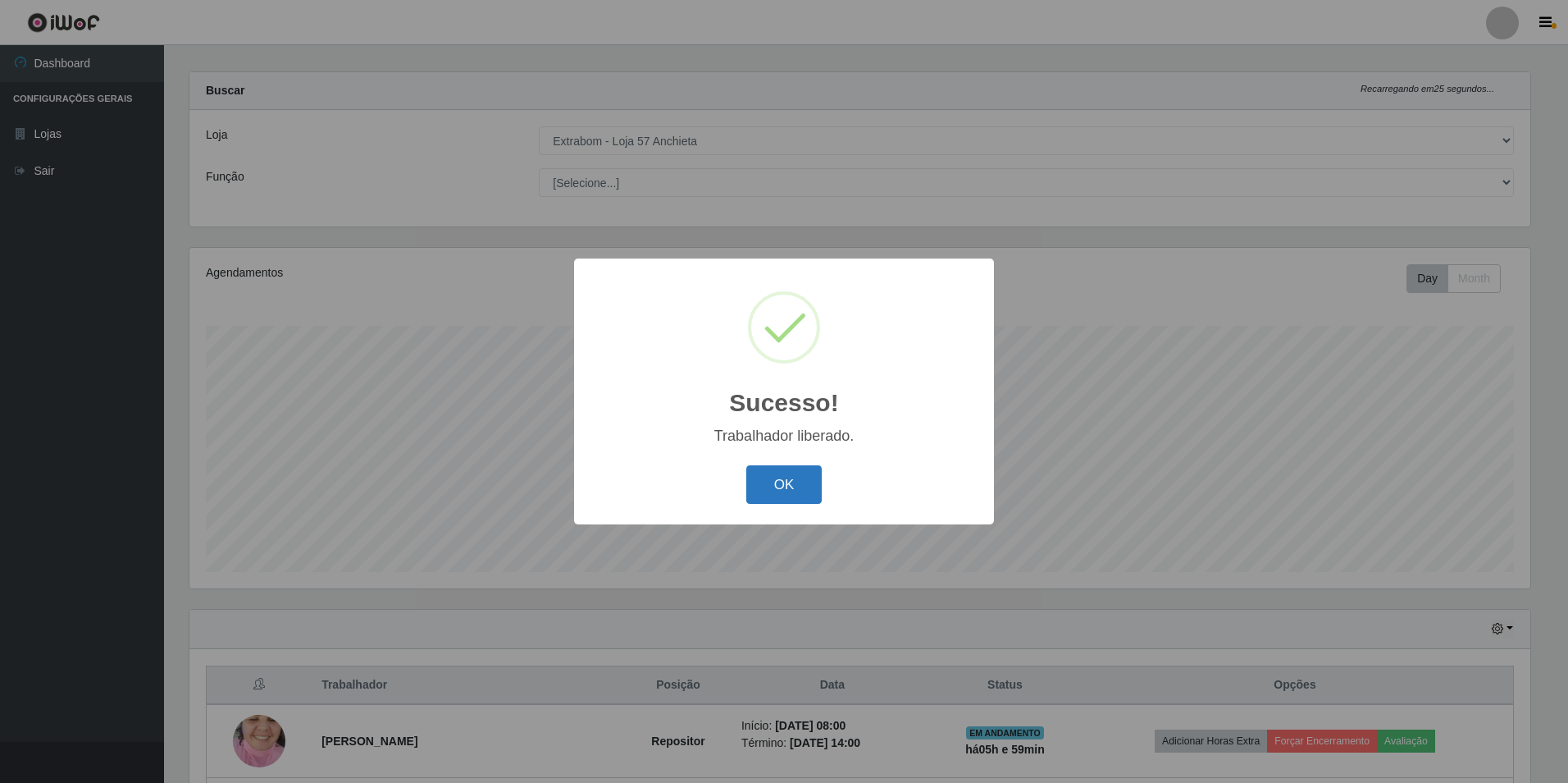
click at [770, 494] on button "OK" at bounding box center [784, 484] width 76 height 39
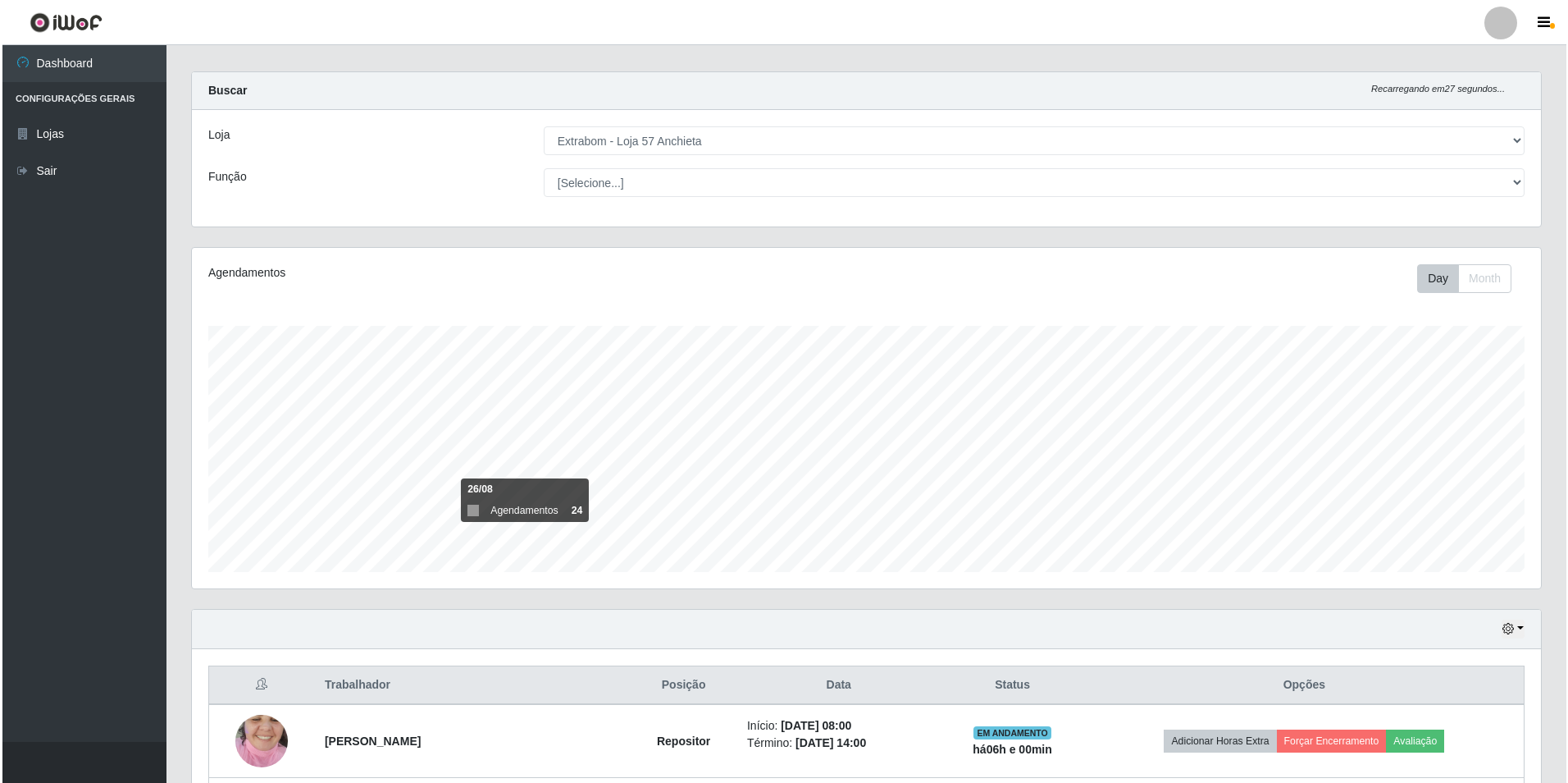
scroll to position [179, 0]
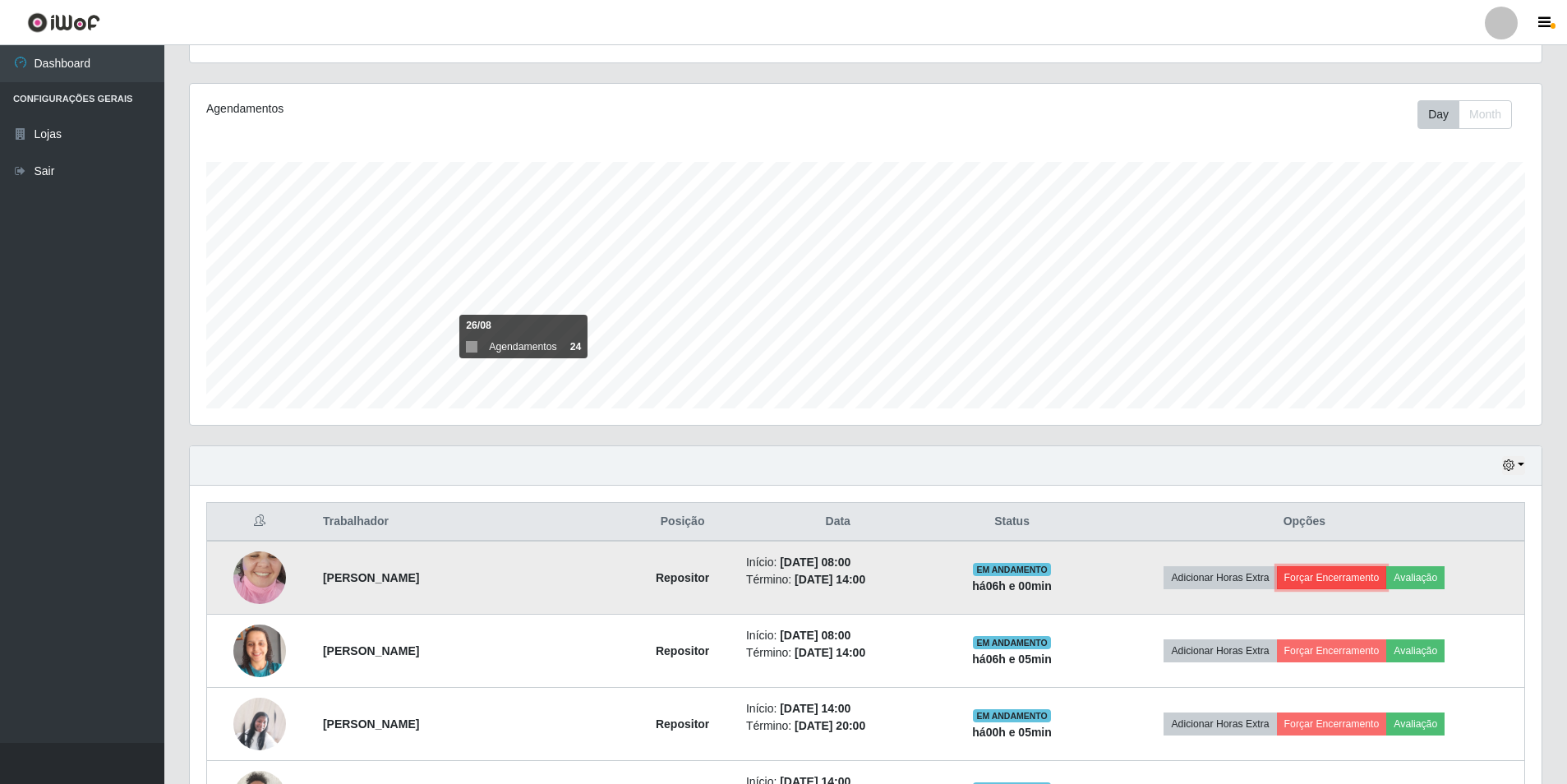
click at [1371, 575] on button "Forçar Encerramento" at bounding box center [1332, 577] width 110 height 23
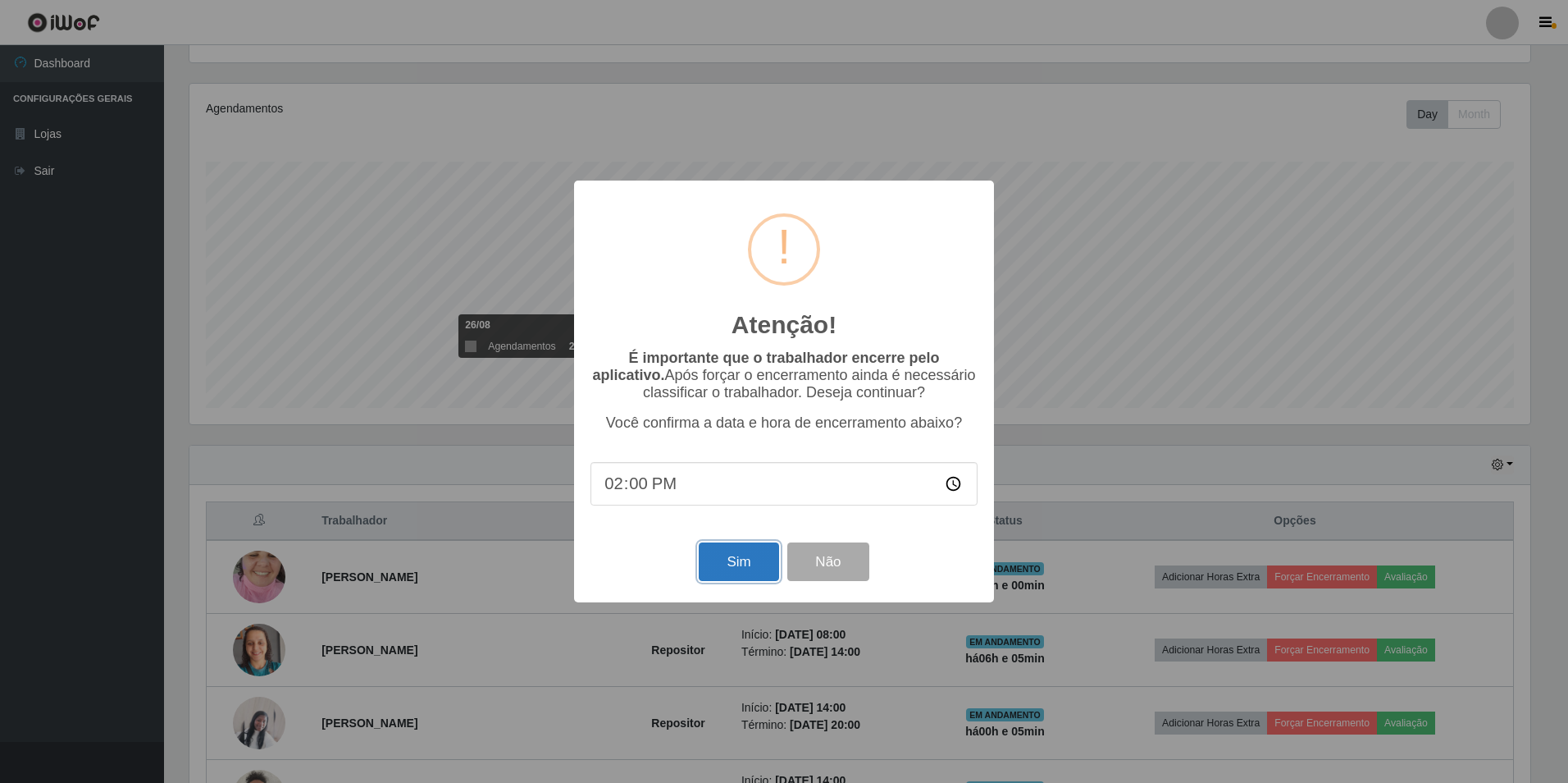
click at [765, 565] on button "Sim" at bounding box center [738, 562] width 79 height 39
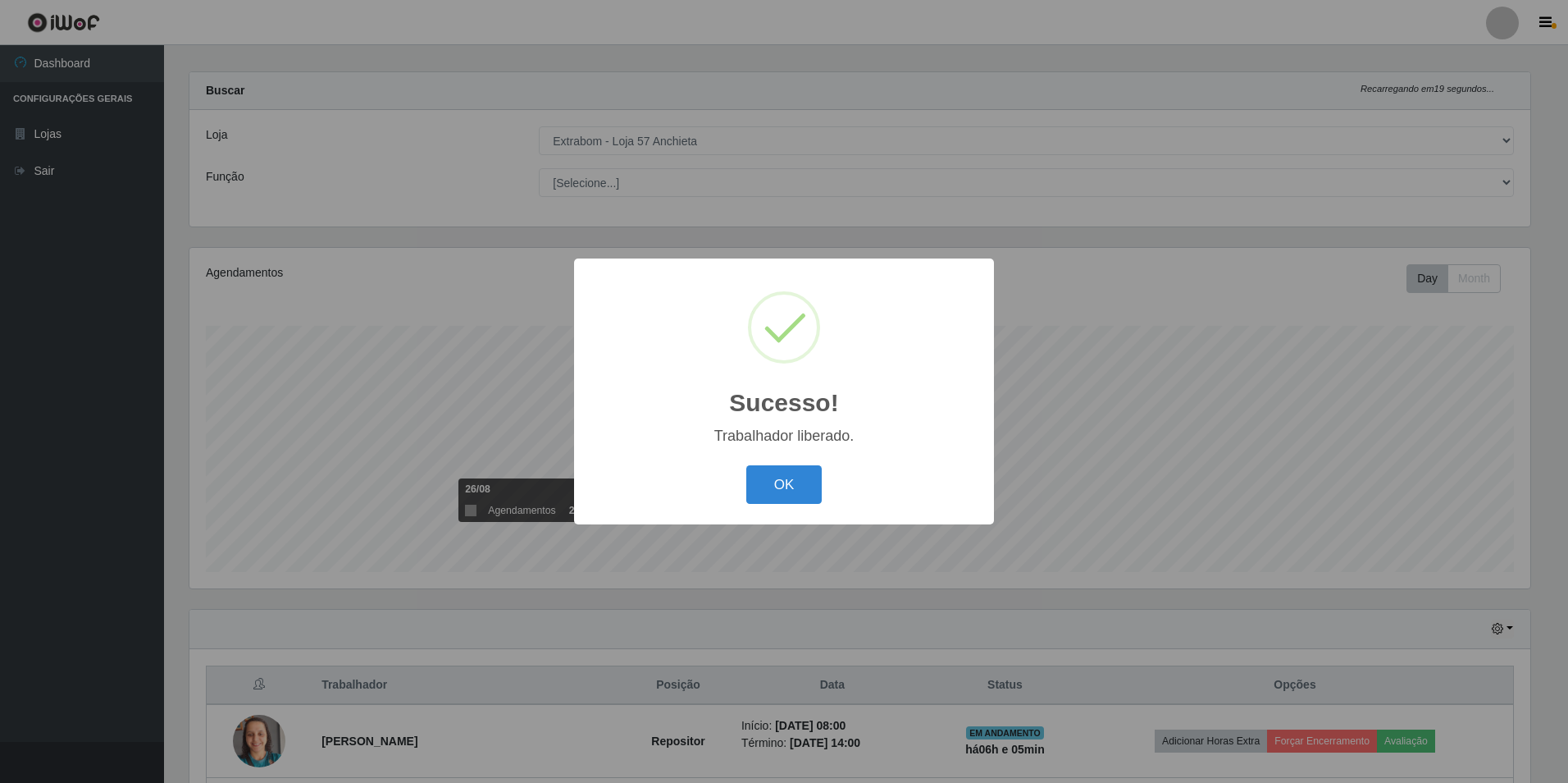
click at [746, 465] on button "OK" at bounding box center [784, 484] width 76 height 39
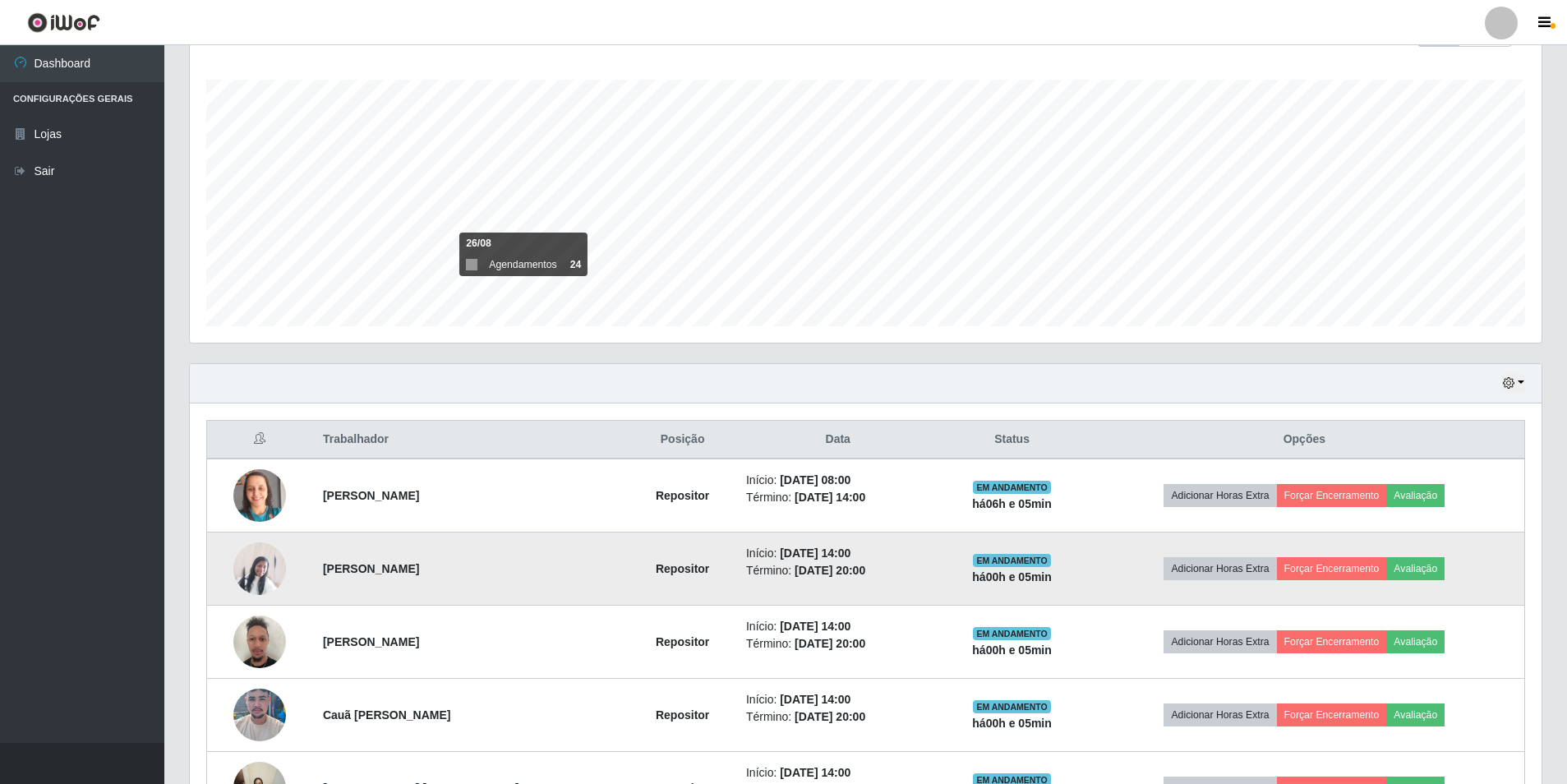
scroll to position [380, 0]
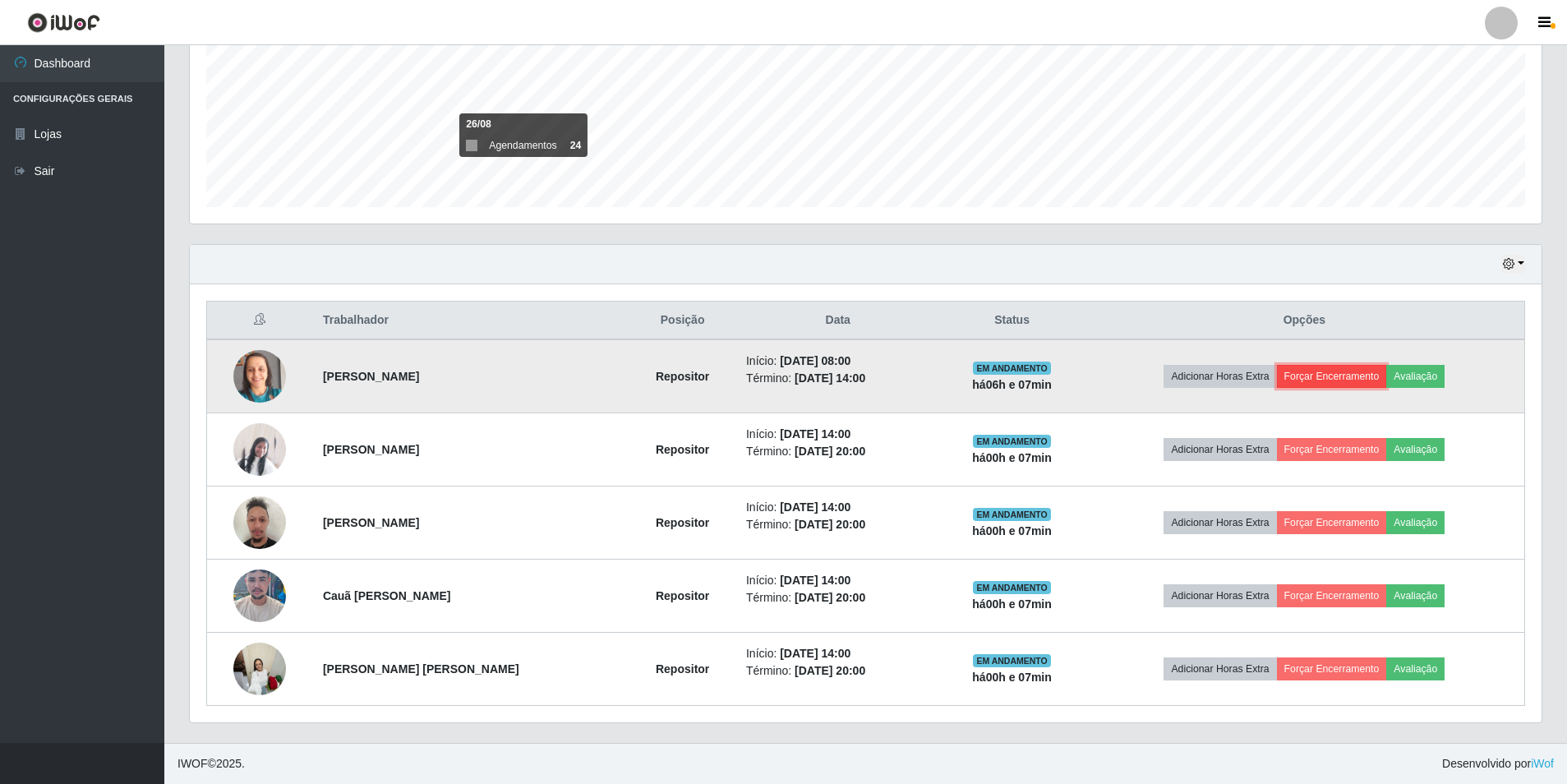
click at [1358, 383] on button "Forçar Encerramento" at bounding box center [1332, 376] width 110 height 23
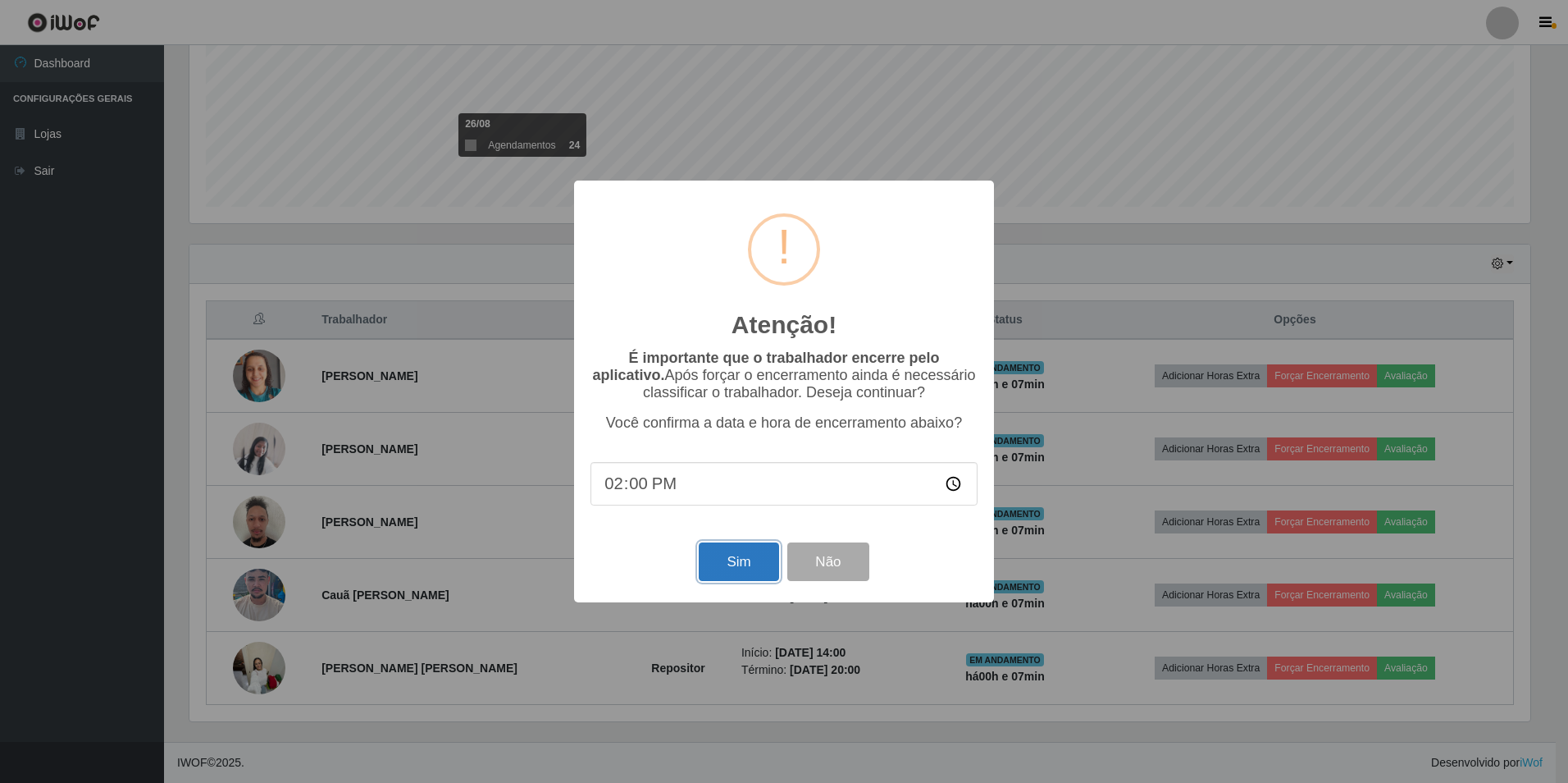
click at [724, 567] on button "Sim" at bounding box center [738, 562] width 79 height 39
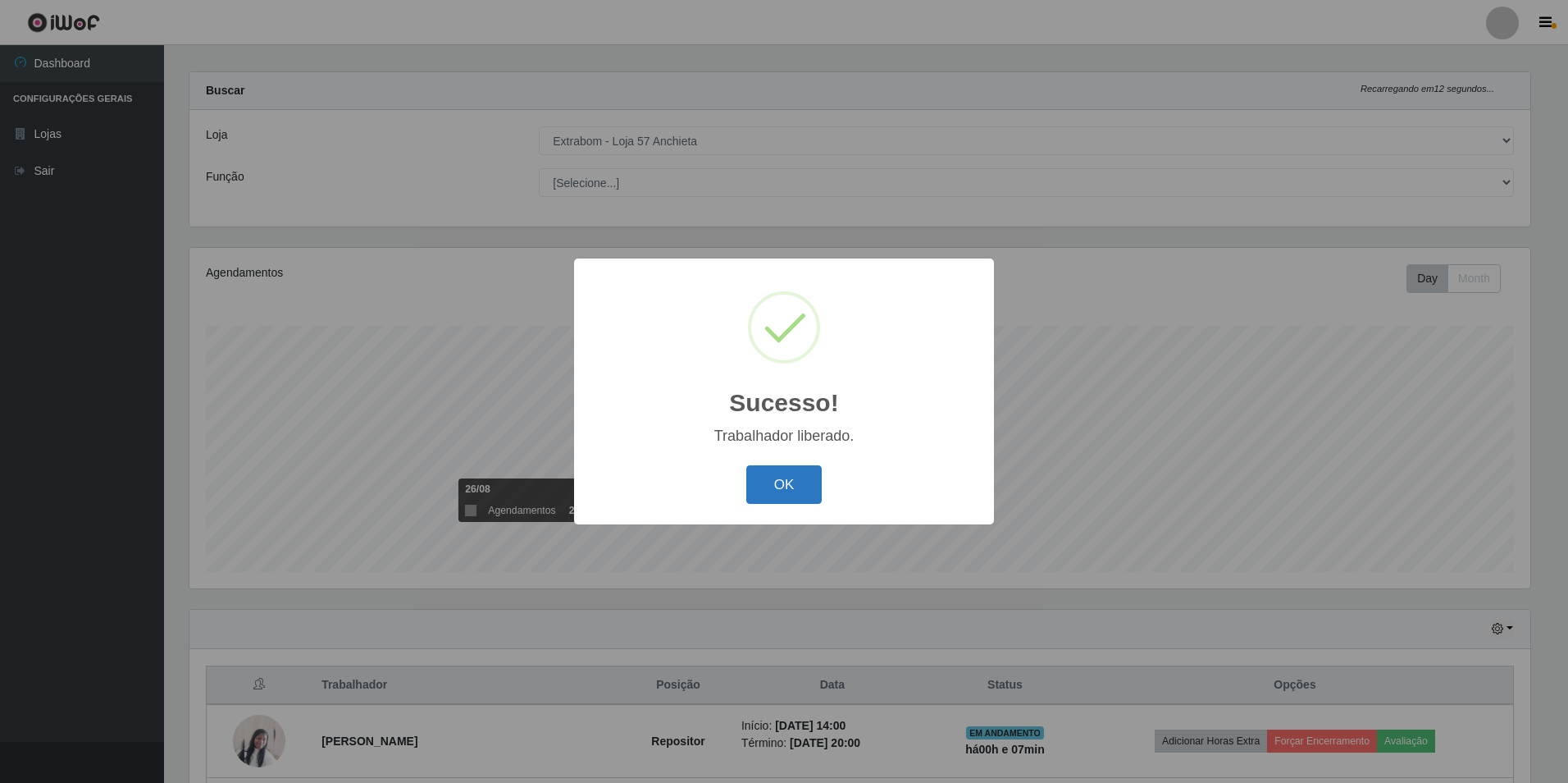
click at [772, 489] on button "OK" at bounding box center [784, 484] width 76 height 39
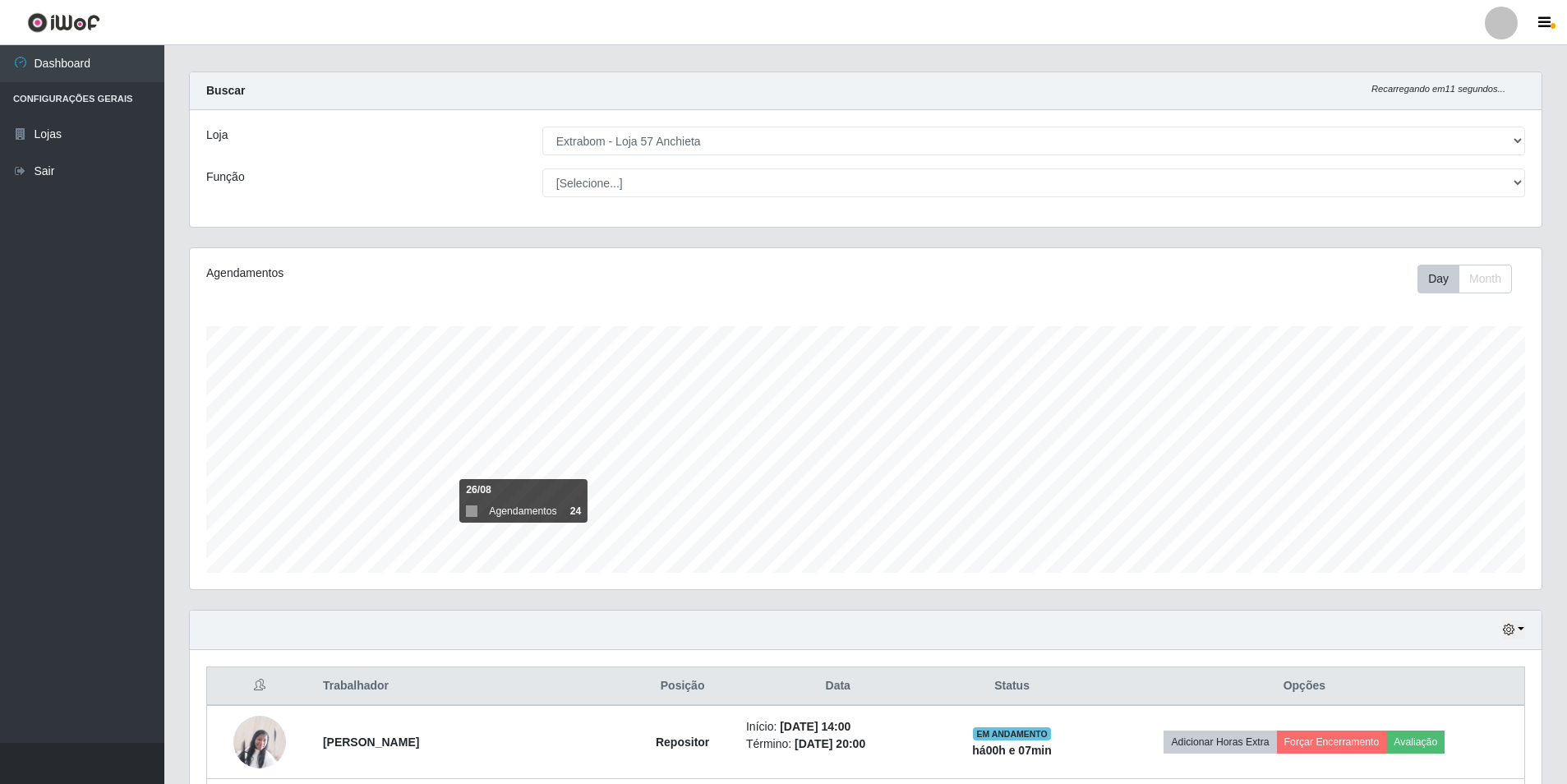
scroll to position [308, 0]
